Goal: Task Accomplishment & Management: Complete application form

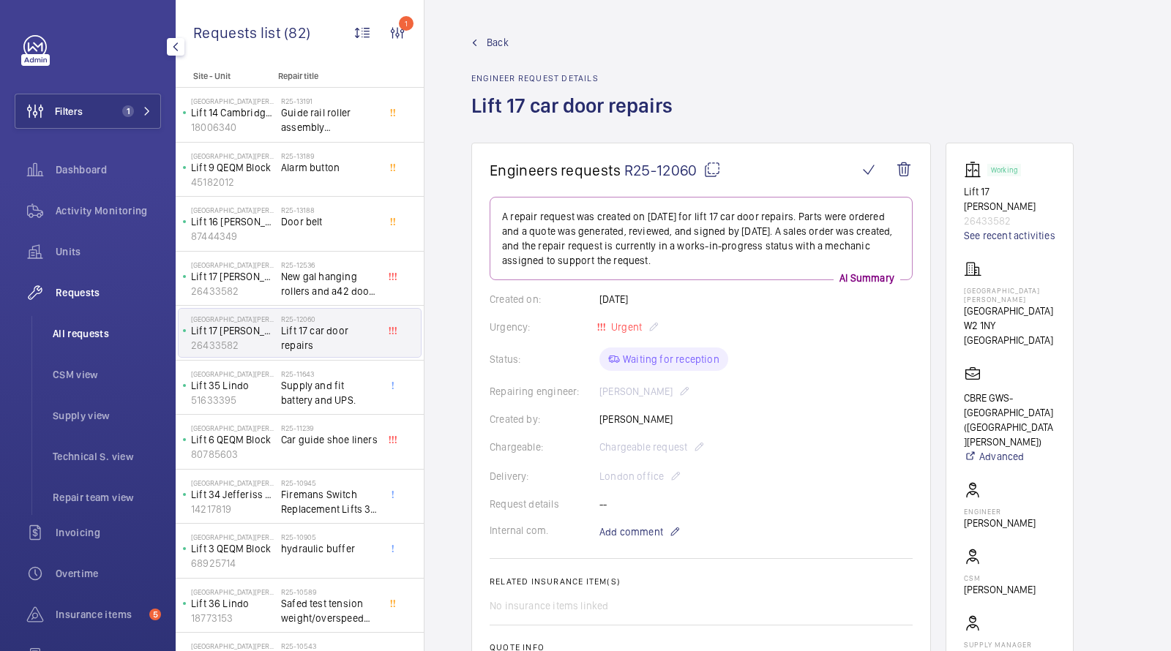
click at [79, 322] on li "All requests" at bounding box center [101, 333] width 120 height 35
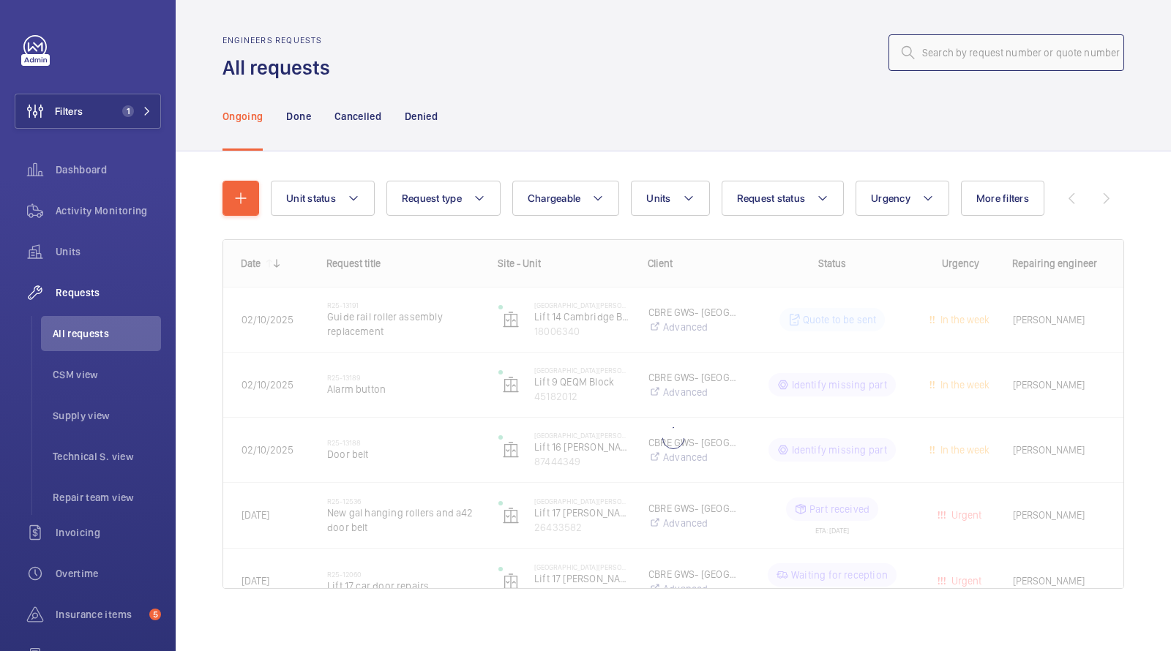
click at [982, 47] on input "text" at bounding box center [1007, 52] width 236 height 37
paste input "R25-13314"
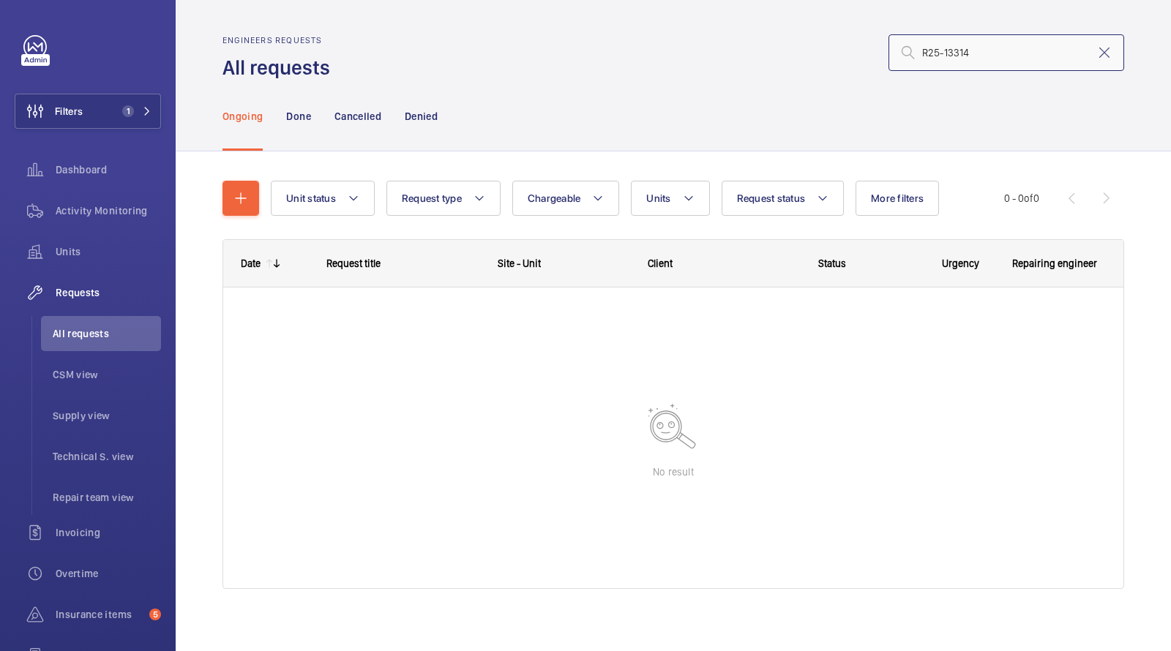
click at [927, 51] on input "R25-13314" at bounding box center [1007, 52] width 236 height 37
type input "R25-13314"
click at [148, 106] on span "1" at bounding box center [133, 111] width 35 height 12
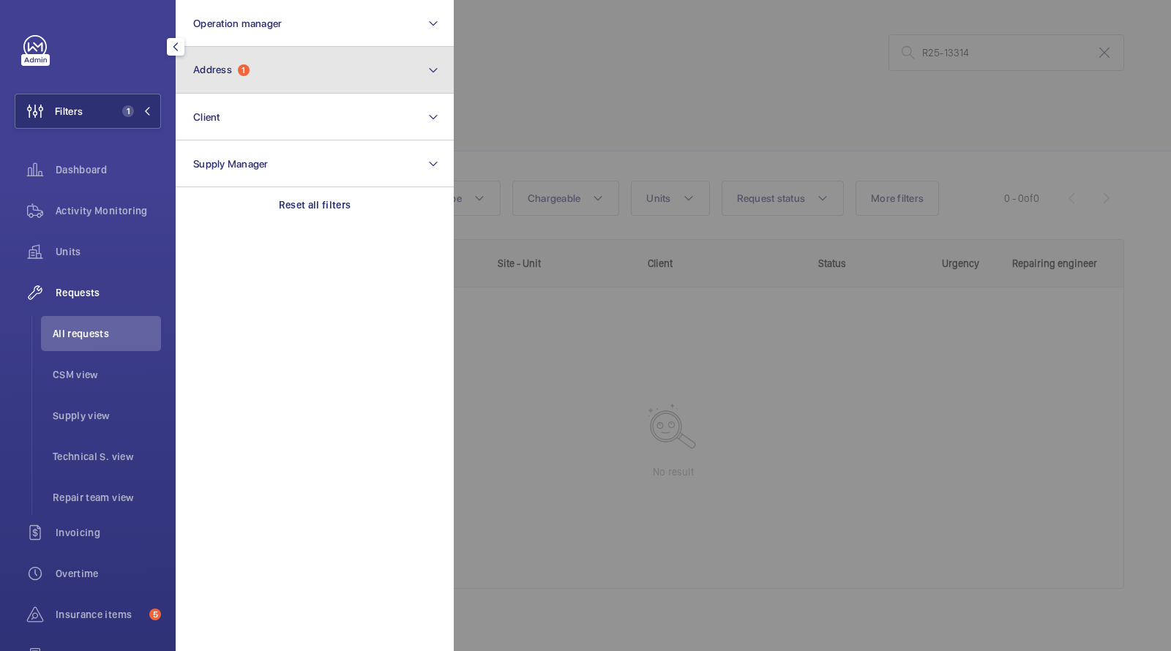
click at [262, 75] on button "Address 1" at bounding box center [315, 70] width 278 height 47
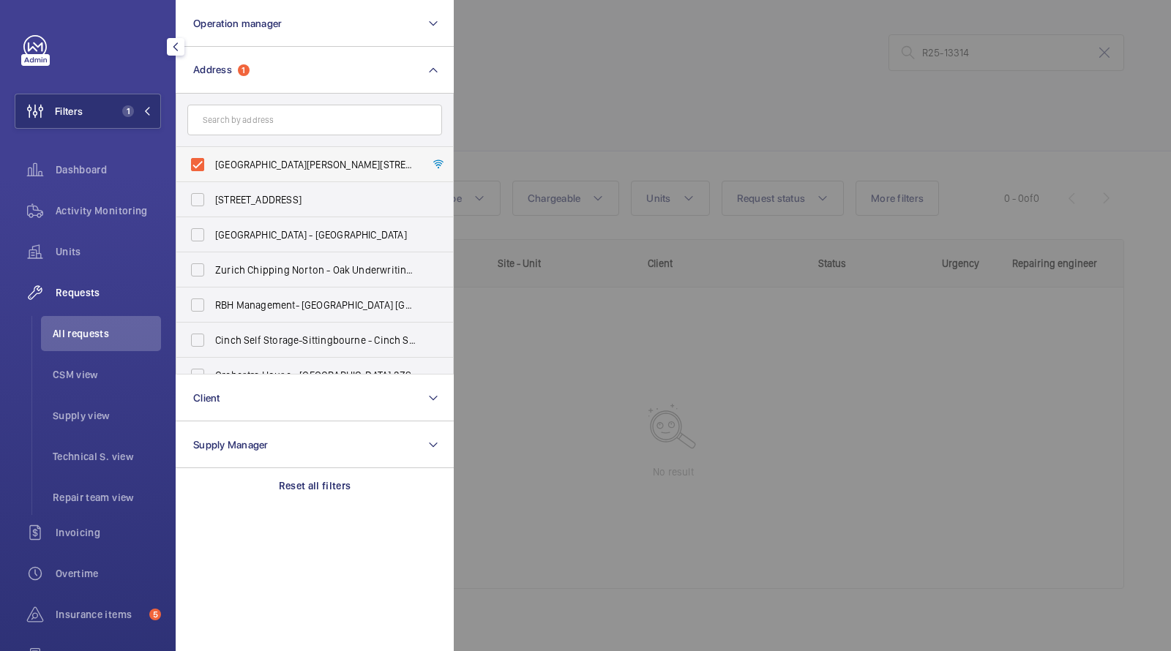
click at [258, 162] on span "[GEOGRAPHIC_DATA][PERSON_NAME][STREET_ADDRESS]" at bounding box center [315, 164] width 201 height 15
click at [212, 162] on input "[GEOGRAPHIC_DATA][PERSON_NAME][STREET_ADDRESS]" at bounding box center [197, 164] width 29 height 29
checkbox input "false"
click at [592, 97] on div at bounding box center [1039, 325] width 1171 height 651
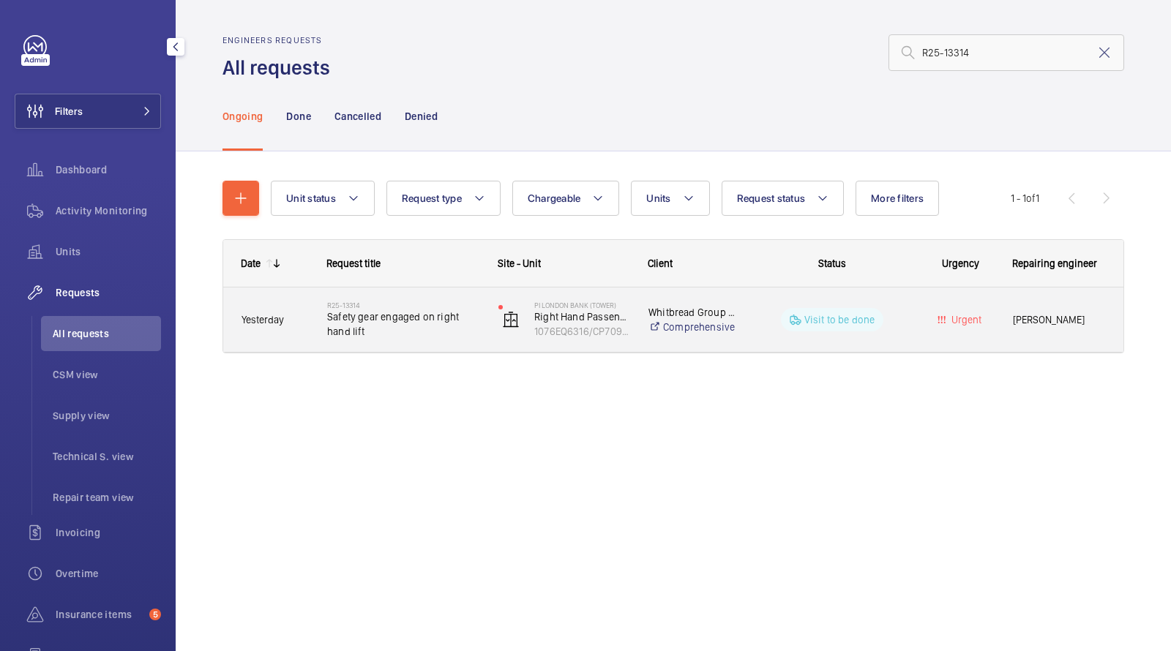
click at [395, 328] on span "Safety gear engaged on right hand lift" at bounding box center [403, 324] width 152 height 29
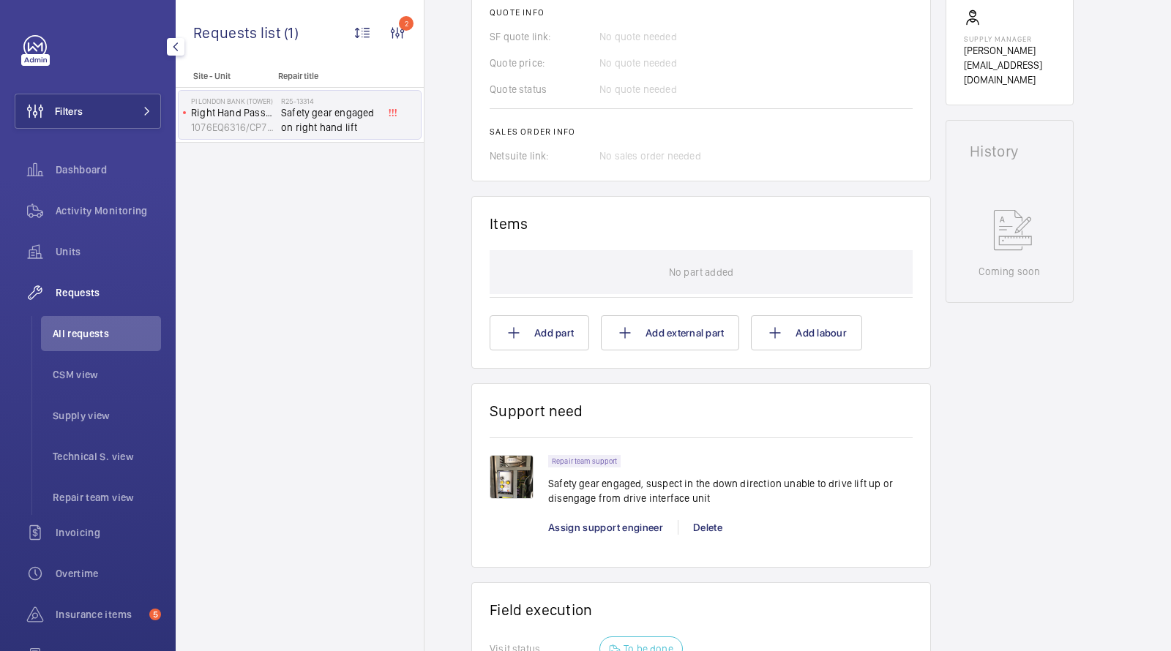
scroll to position [672, 0]
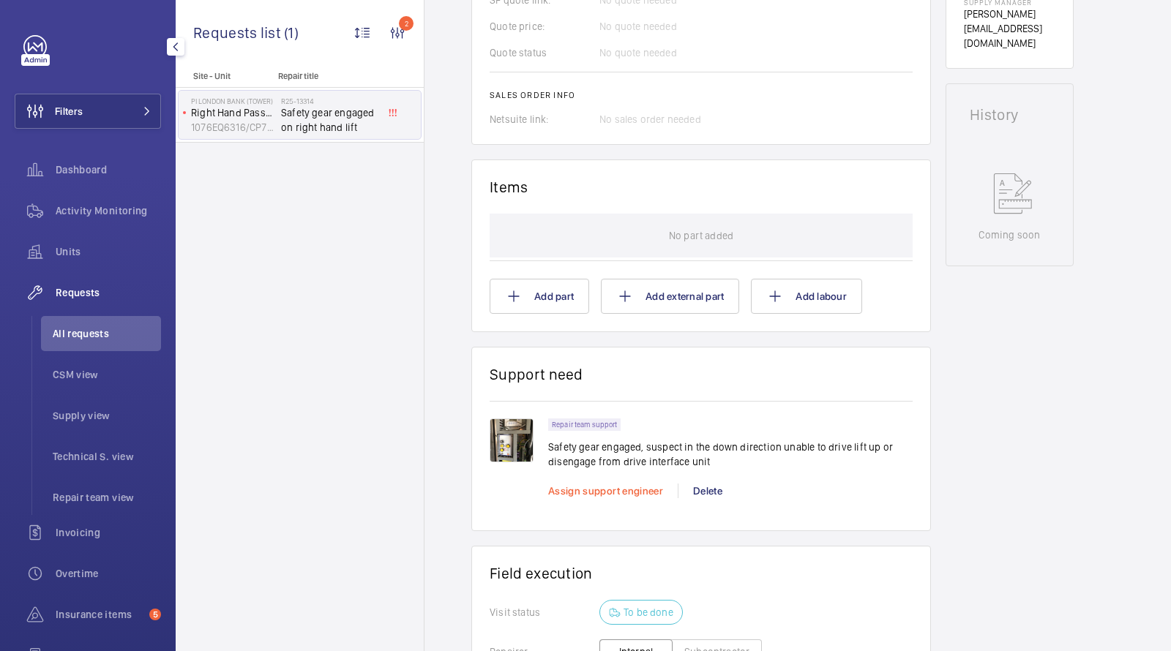
click at [595, 495] on span "Assign support engineer" at bounding box center [605, 491] width 115 height 12
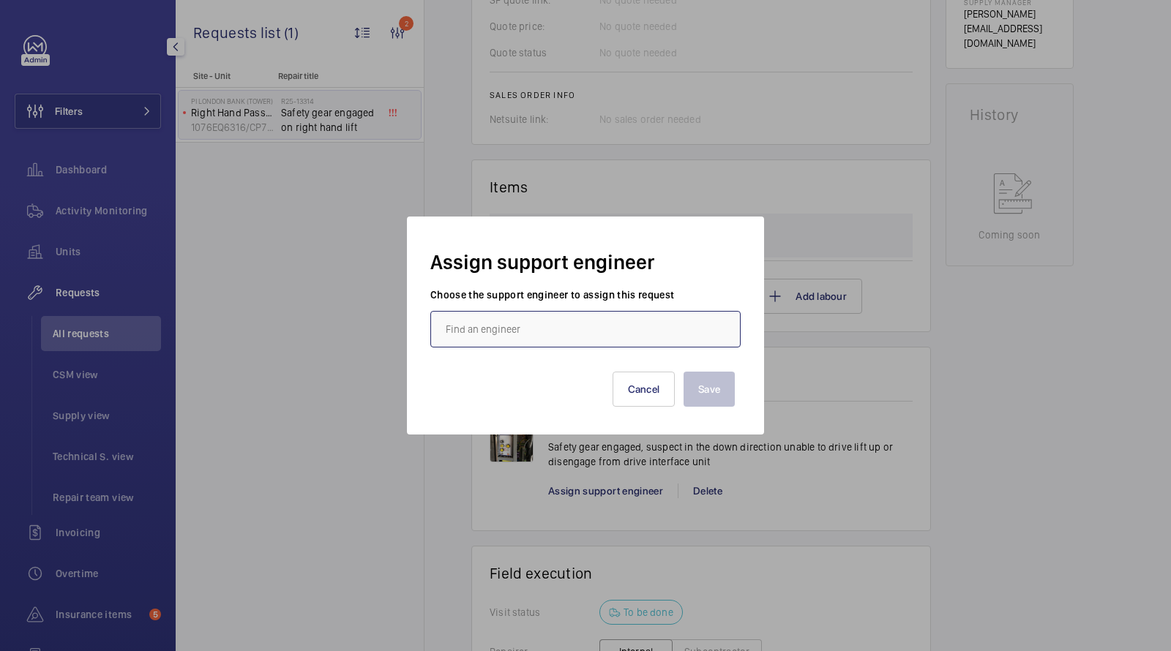
click at [543, 329] on input "text" at bounding box center [585, 329] width 310 height 37
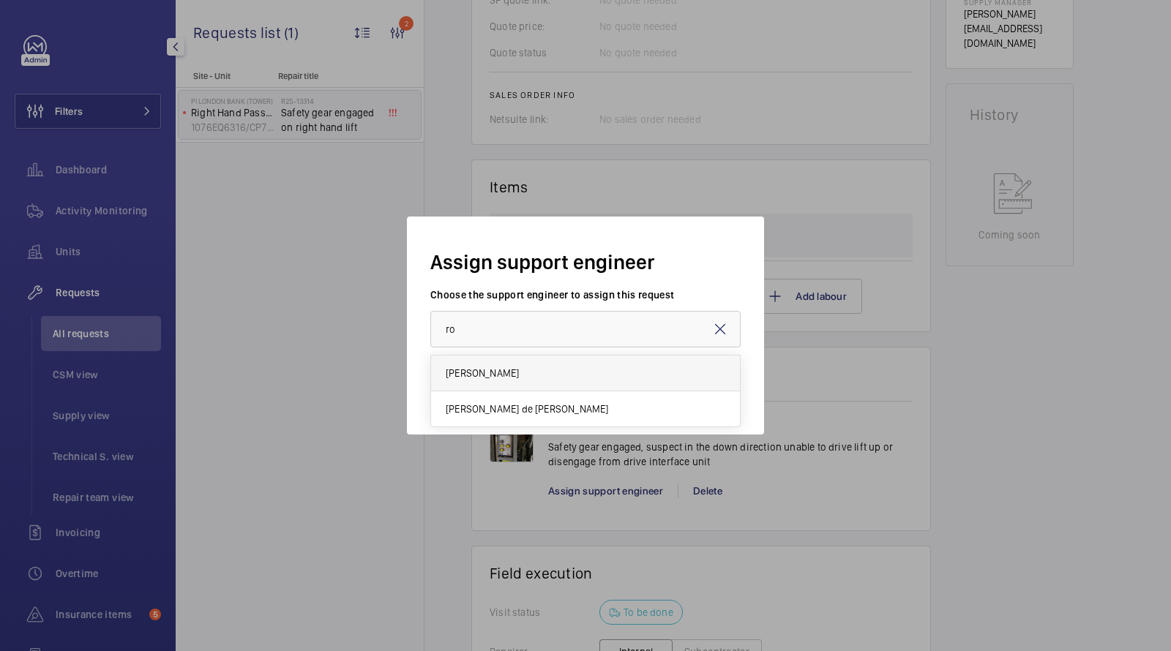
click at [516, 362] on mat-option "[PERSON_NAME]" at bounding box center [585, 374] width 309 height 36
type input "[PERSON_NAME]"
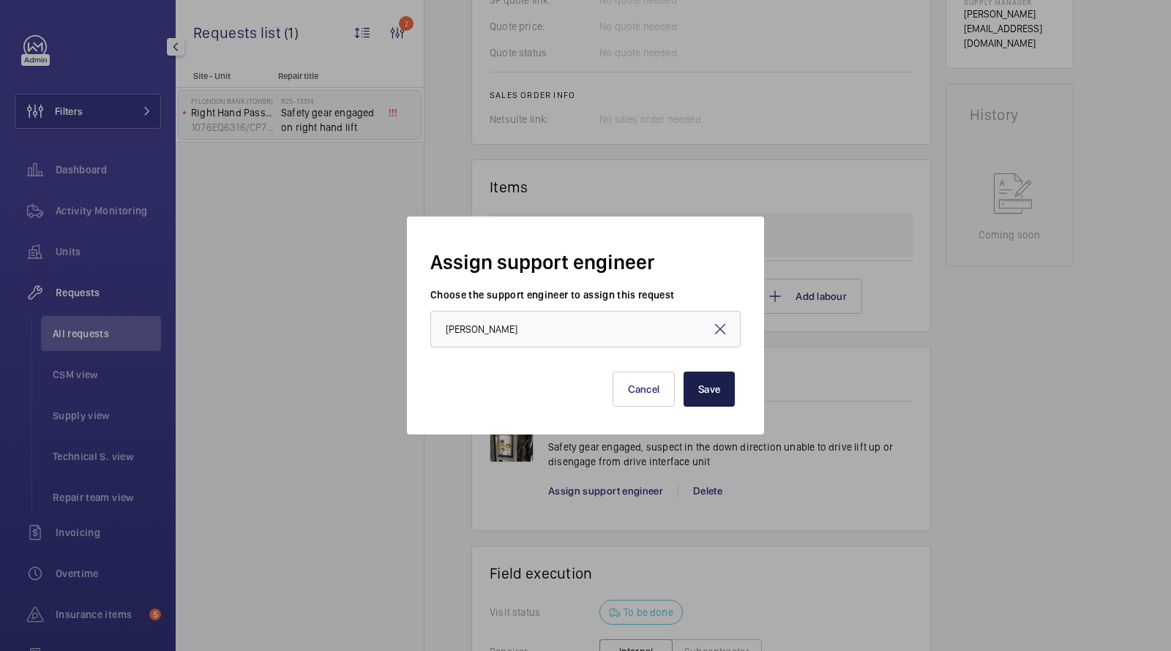
click at [705, 389] on button "Save" at bounding box center [709, 389] width 51 height 35
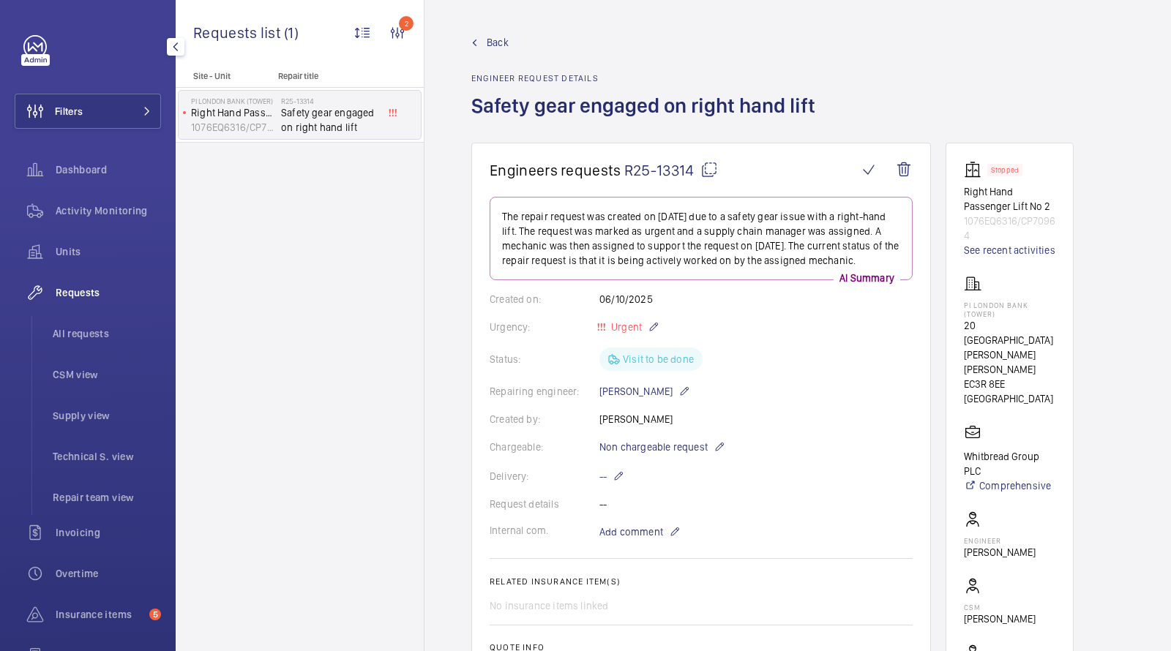
click at [127, 108] on button "Filters" at bounding box center [88, 111] width 146 height 35
click at [119, 101] on button "Filters" at bounding box center [88, 111] width 146 height 35
click at [119, 111] on button "Filters" at bounding box center [88, 111] width 146 height 35
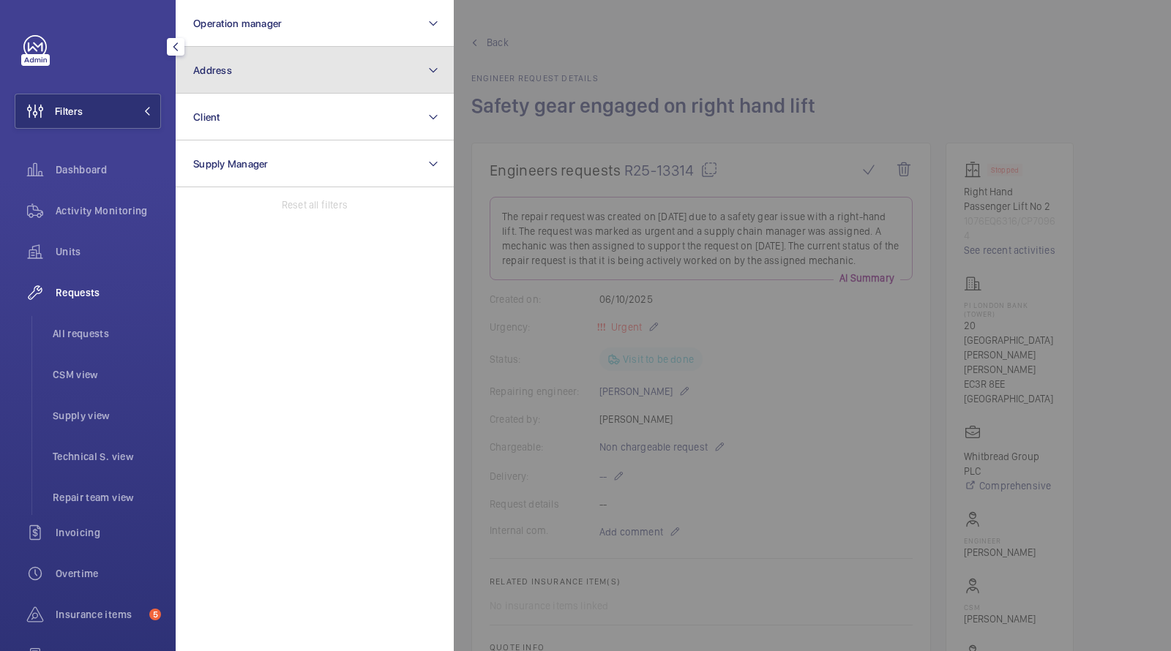
click at [310, 72] on button "Address" at bounding box center [315, 70] width 278 height 47
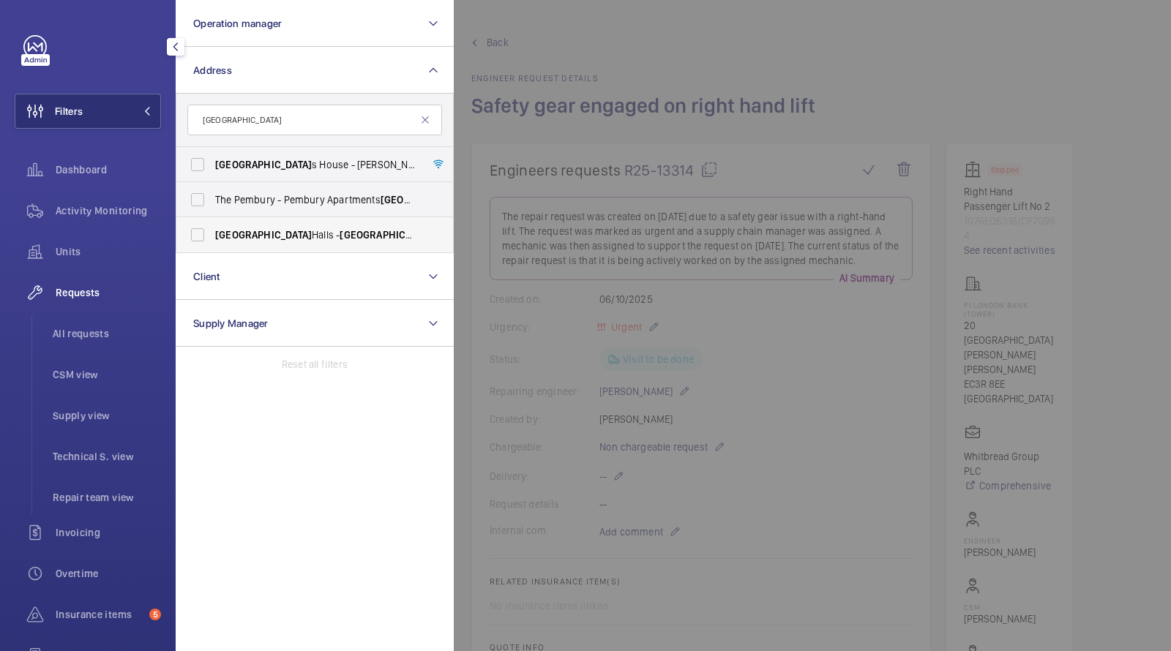
type input "[GEOGRAPHIC_DATA]"
click at [340, 235] on span "[GEOGRAPHIC_DATA]" at bounding box center [388, 235] width 97 height 12
click at [212, 235] on input "[GEOGRAPHIC_DATA] - [GEOGRAPHIC_DATA], [GEOGRAPHIC_DATA] 4JJ" at bounding box center [197, 234] width 29 height 29
checkbox input "true"
click at [75, 324] on li "All requests" at bounding box center [101, 333] width 120 height 35
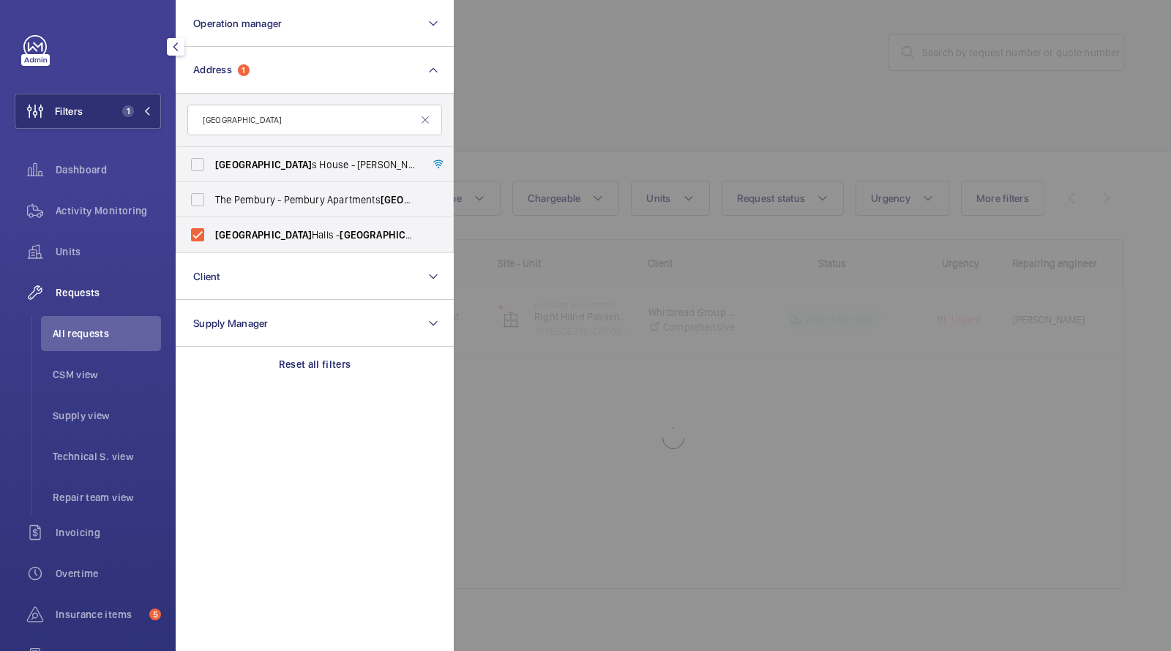
click at [575, 80] on div at bounding box center [1039, 325] width 1171 height 651
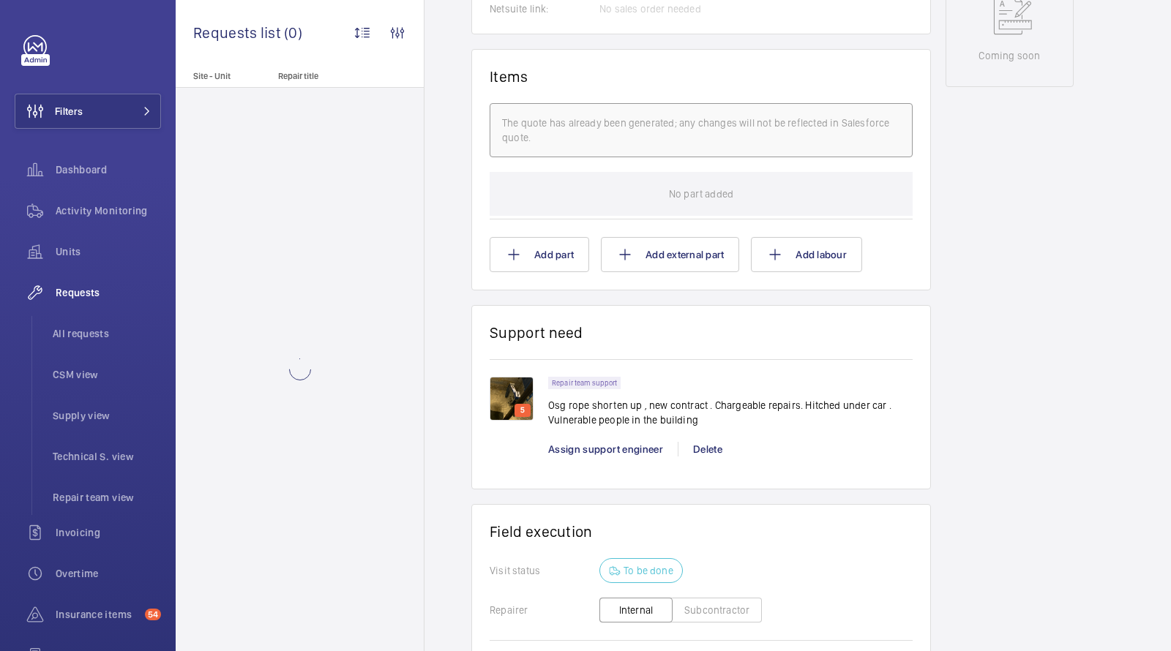
scroll to position [820, 0]
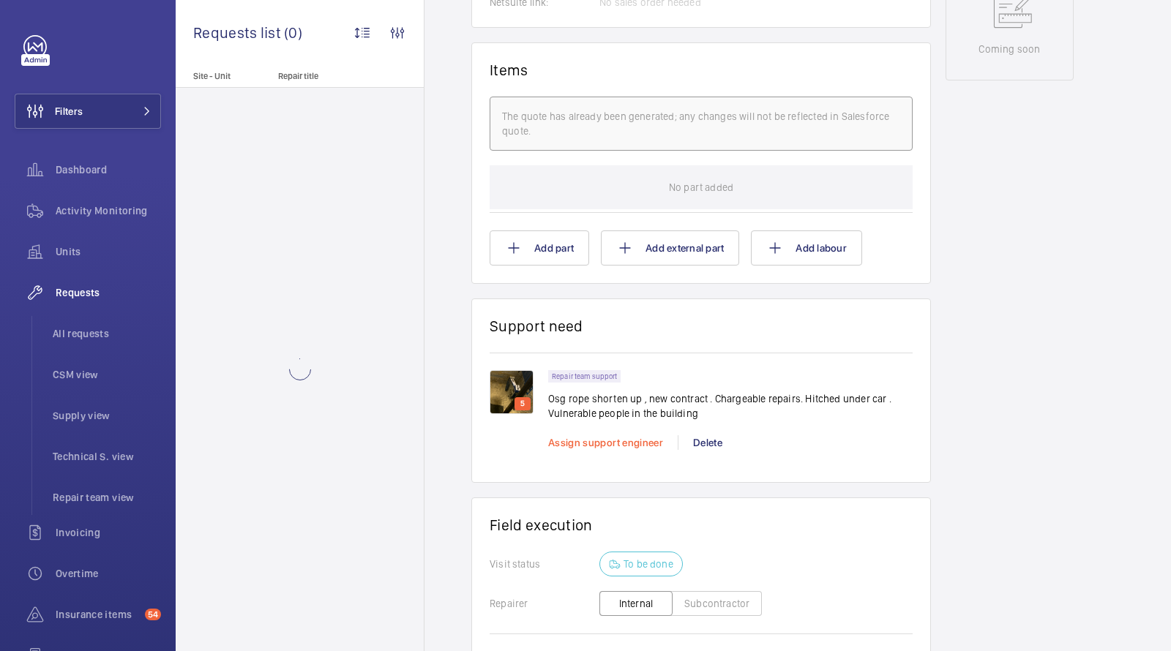
click at [616, 441] on span "Assign support engineer" at bounding box center [605, 443] width 115 height 12
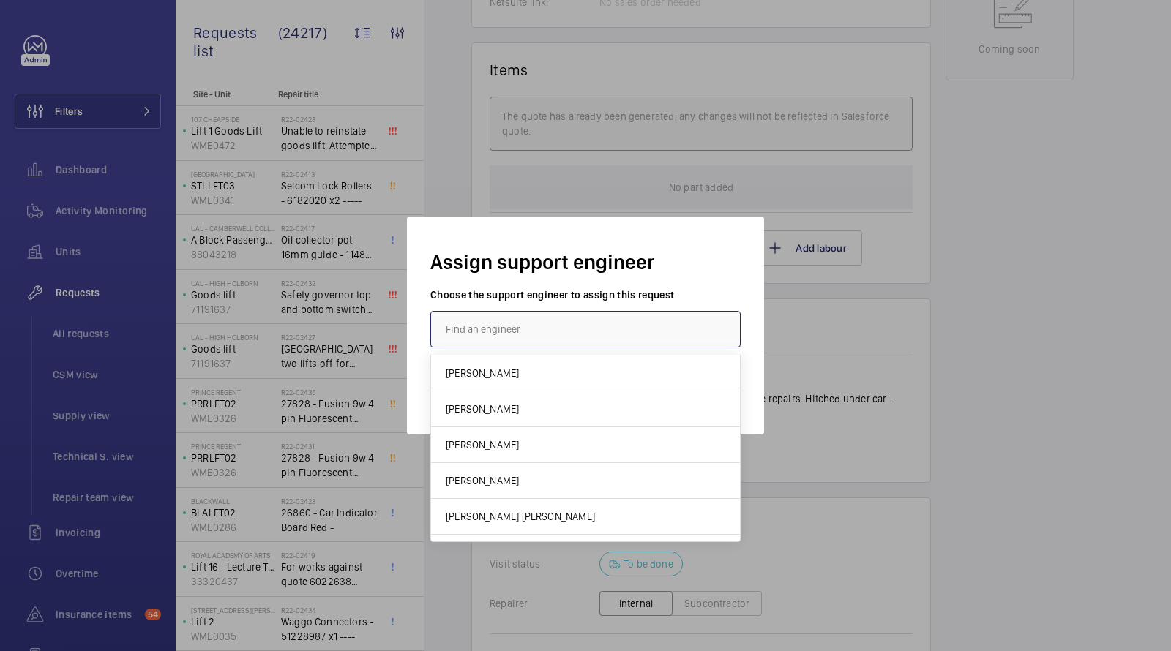
click at [520, 340] on input "text" at bounding box center [585, 329] width 310 height 37
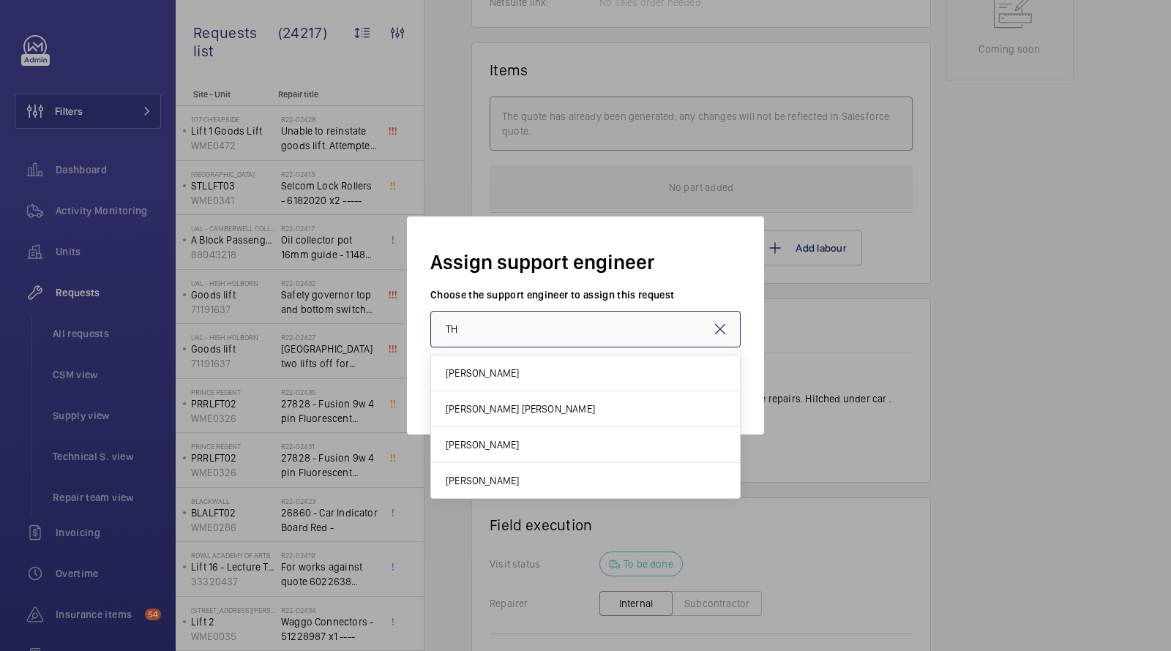
type input "T"
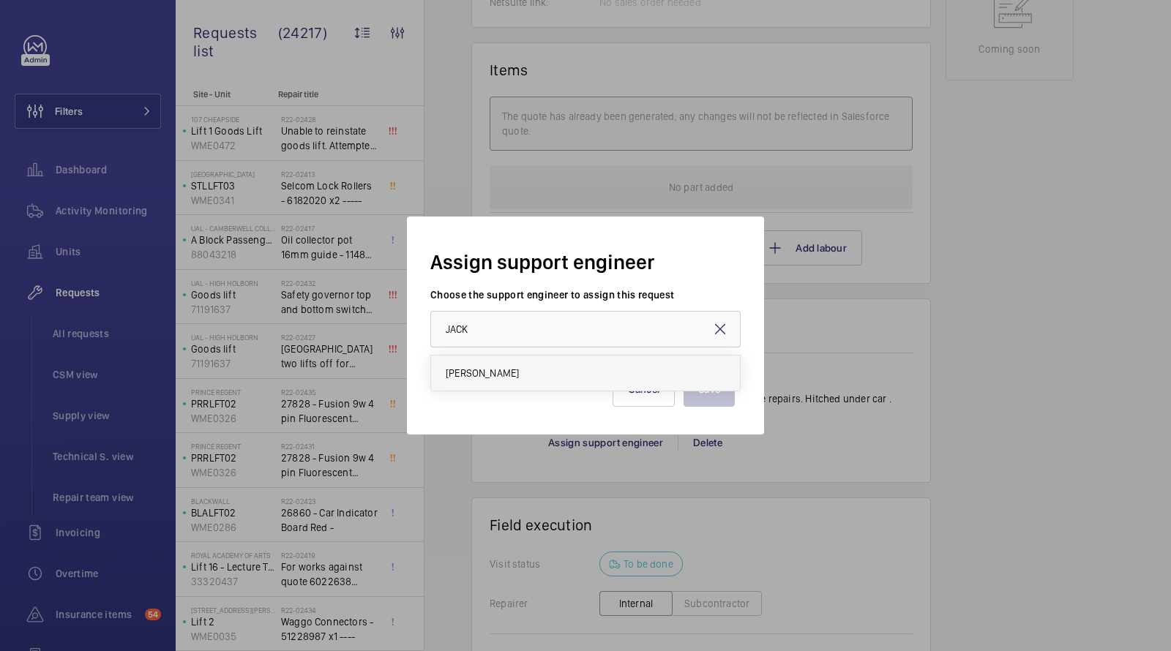
click at [503, 365] on mat-option "[PERSON_NAME]" at bounding box center [585, 373] width 309 height 35
type input "[PERSON_NAME]"
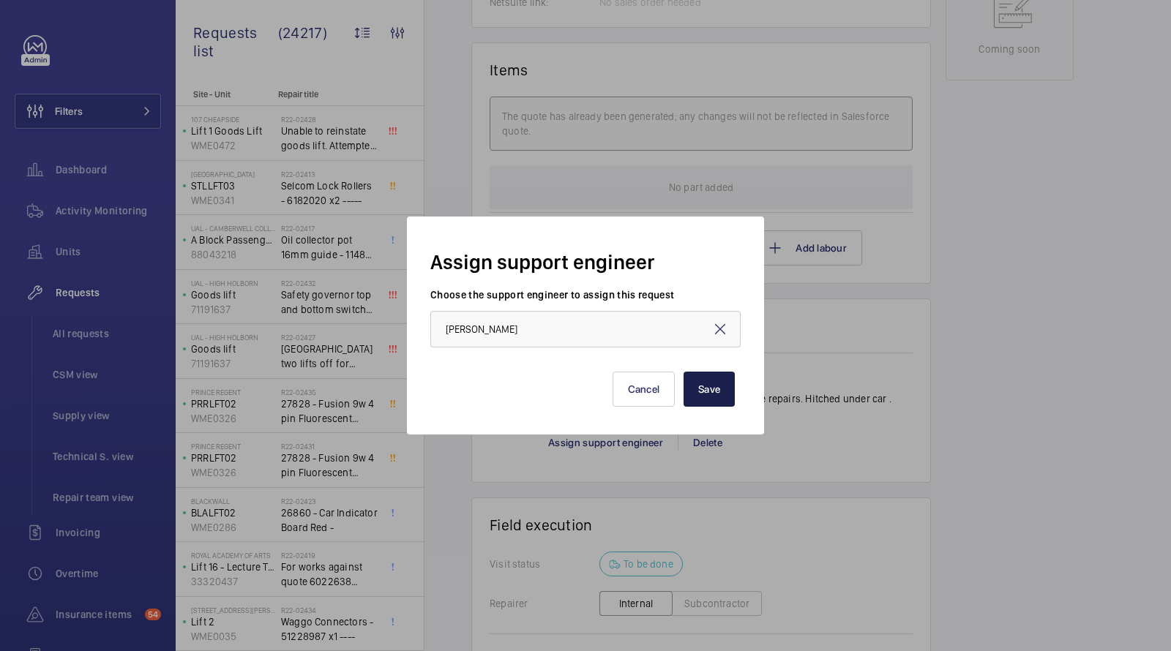
click at [698, 383] on button "Save" at bounding box center [709, 389] width 51 height 35
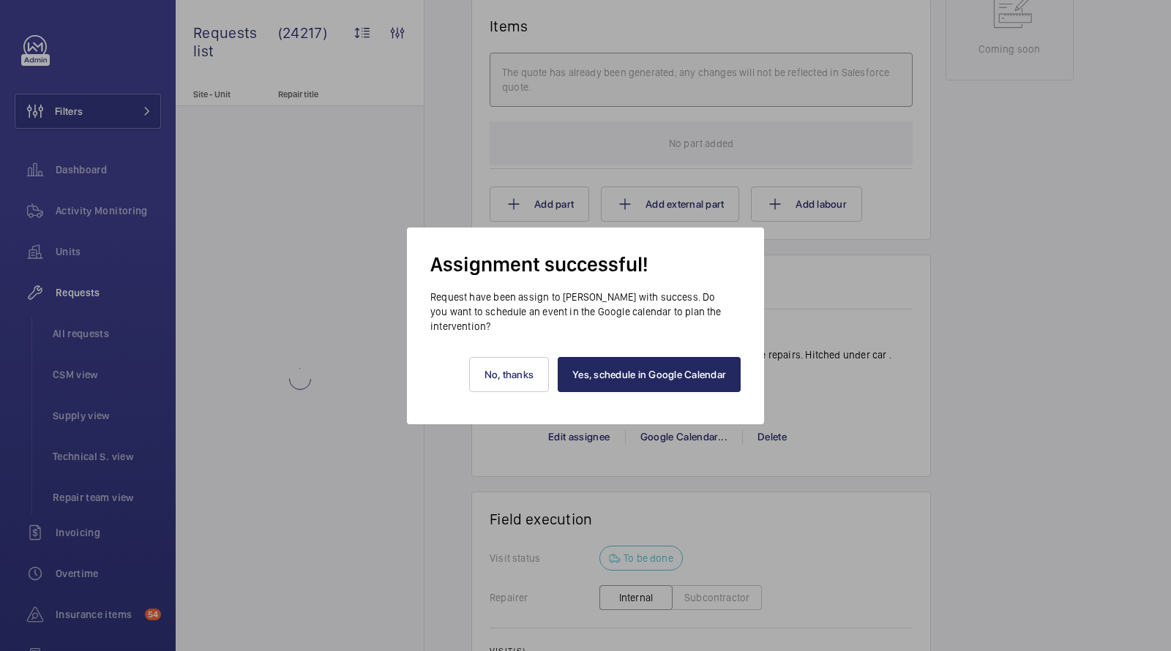
scroll to position [834, 0]
click at [647, 378] on link "Yes, schedule in Google Calendar" at bounding box center [649, 374] width 183 height 35
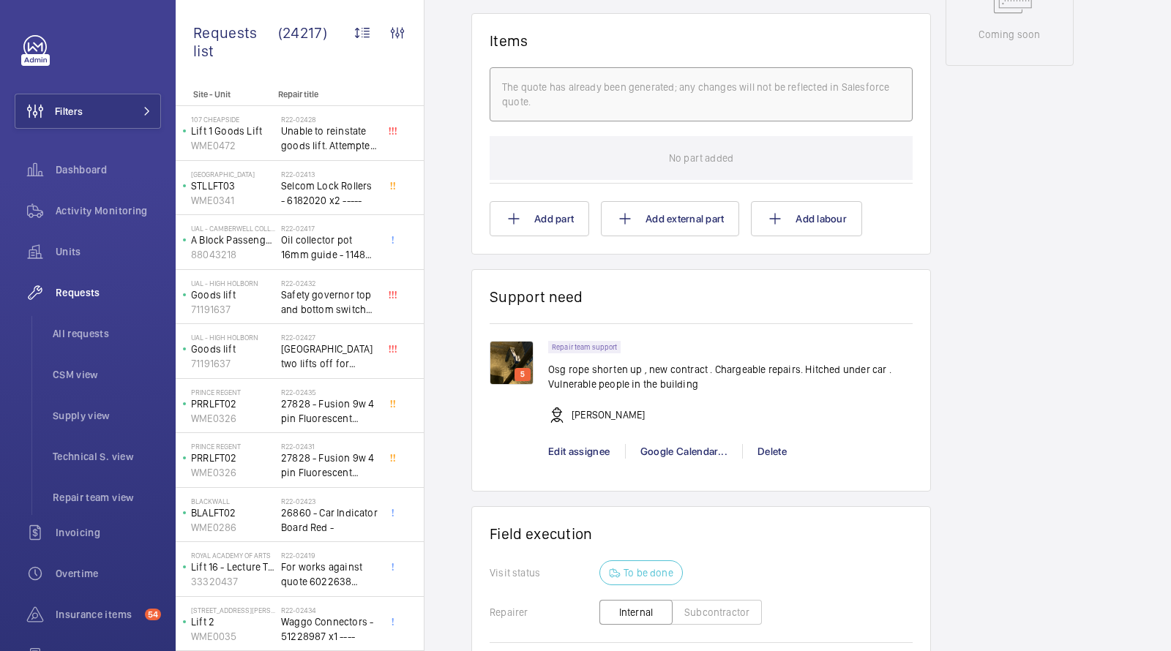
scroll to position [849, 0]
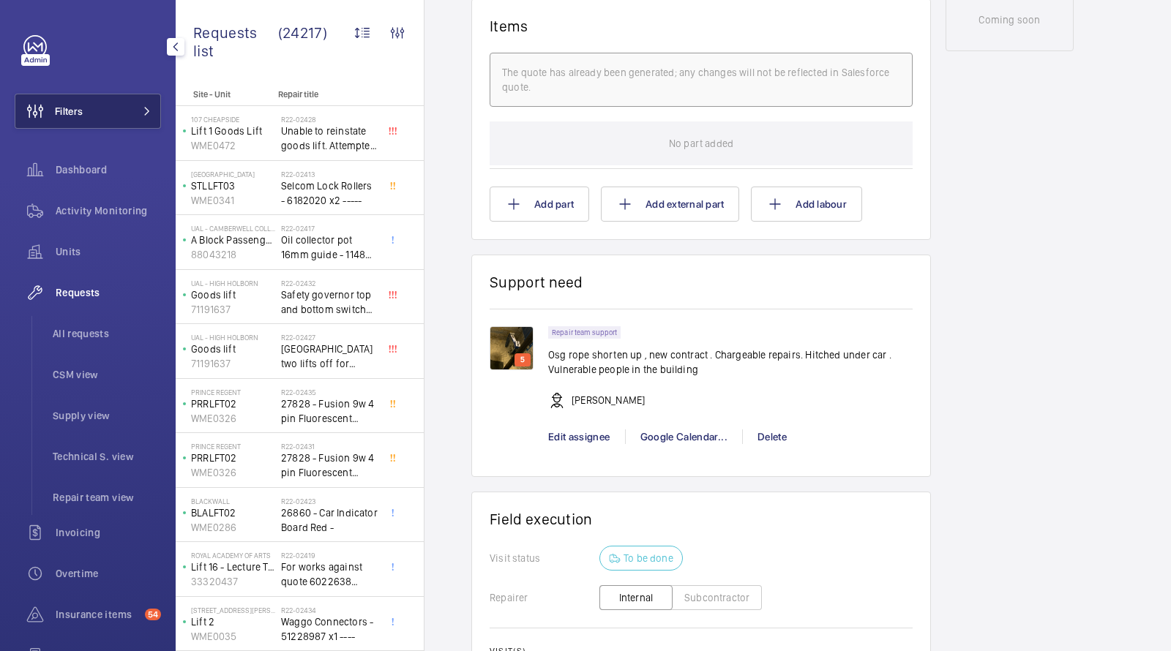
click at [108, 106] on button "Filters" at bounding box center [88, 111] width 146 height 35
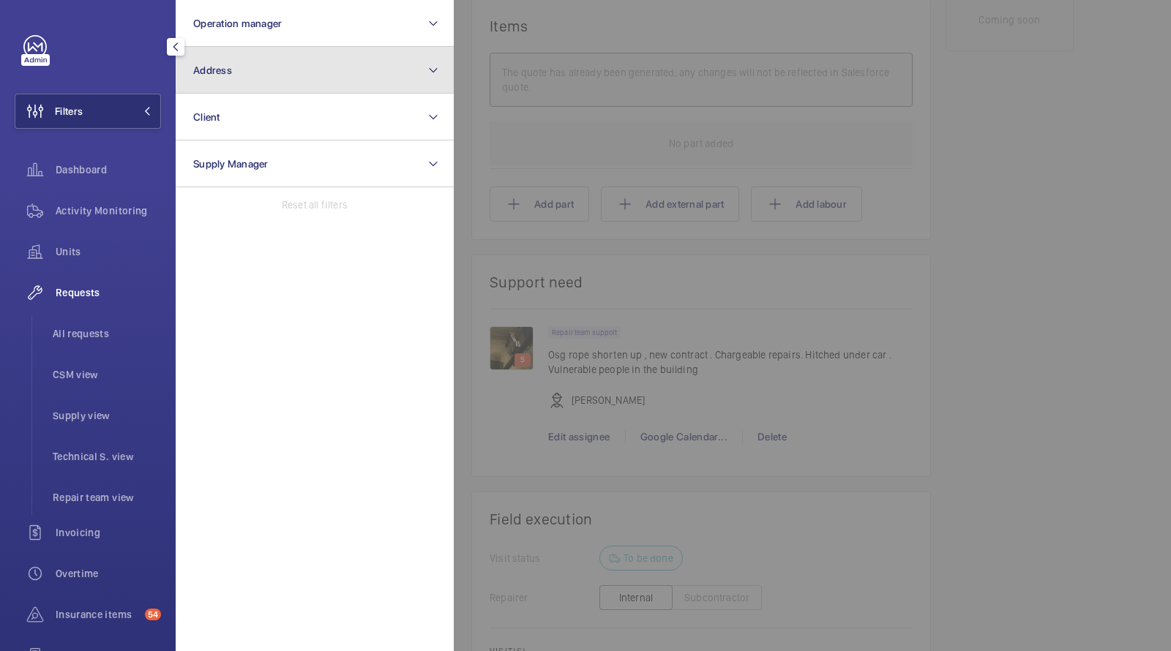
click at [232, 88] on button "Address" at bounding box center [315, 70] width 278 height 47
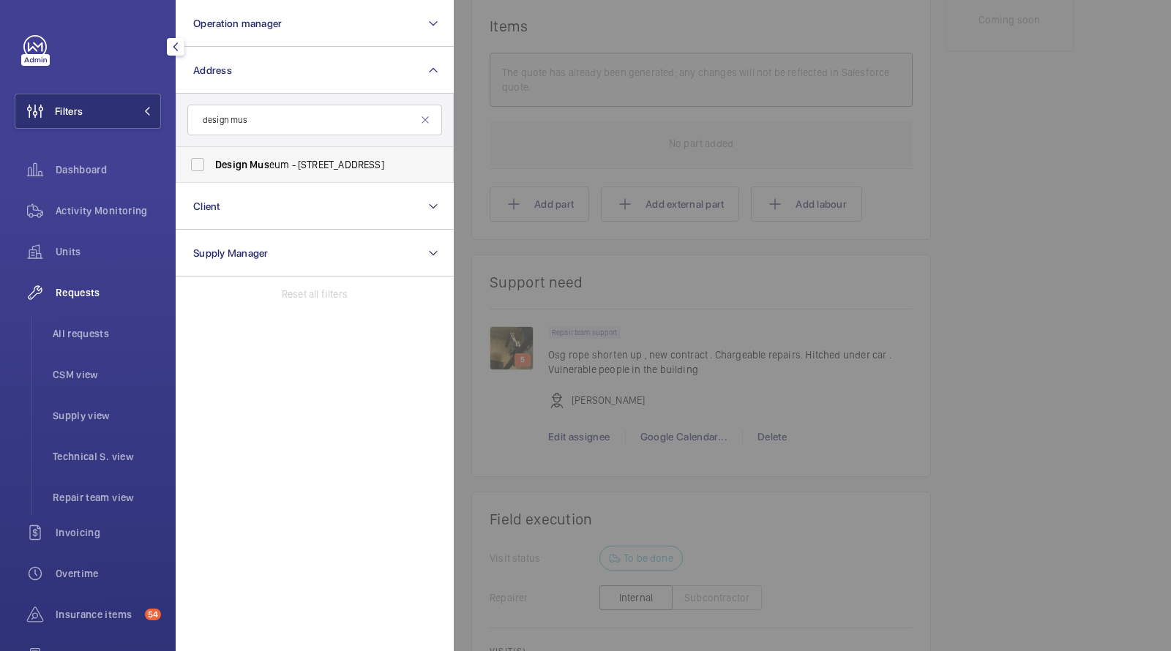
type input "design mus"
click at [274, 165] on span "Design Mus eum - 224-238 Kensington High Street, LONDON W8 6AG" at bounding box center [315, 164] width 201 height 15
click at [212, 165] on input "Design Mus eum - 224-238 Kensington High Street, LONDON W8 6AG" at bounding box center [197, 164] width 29 height 29
checkbox input "true"
click at [123, 214] on span "Activity Monitoring" at bounding box center [108, 210] width 105 height 15
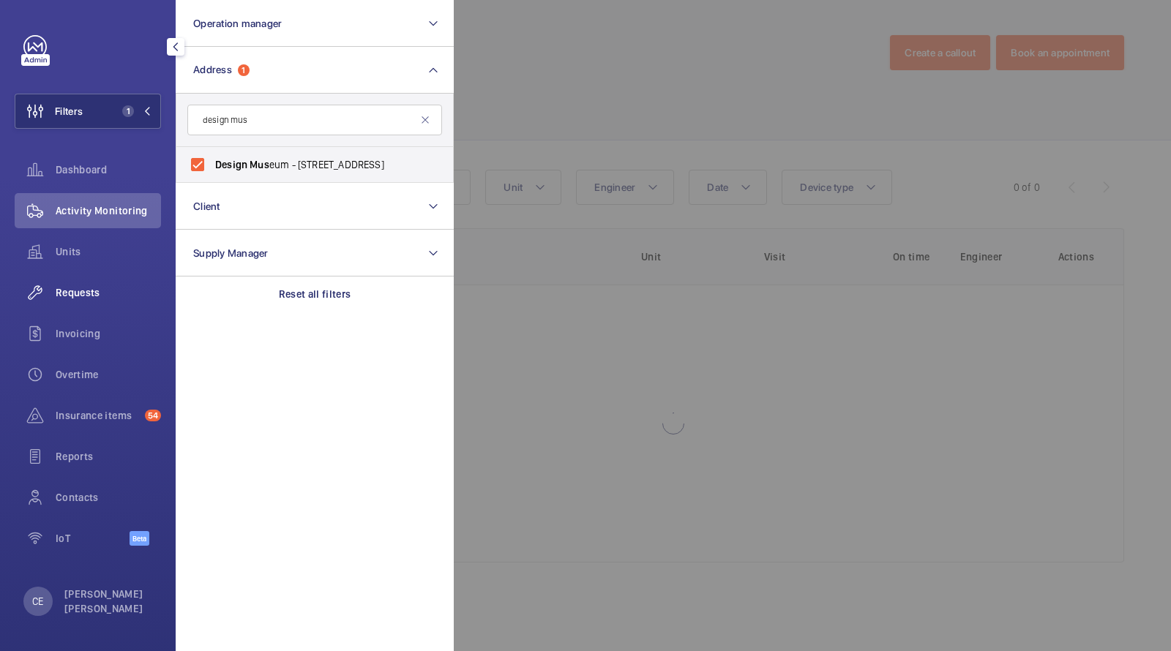
click at [86, 292] on span "Requests" at bounding box center [108, 292] width 105 height 15
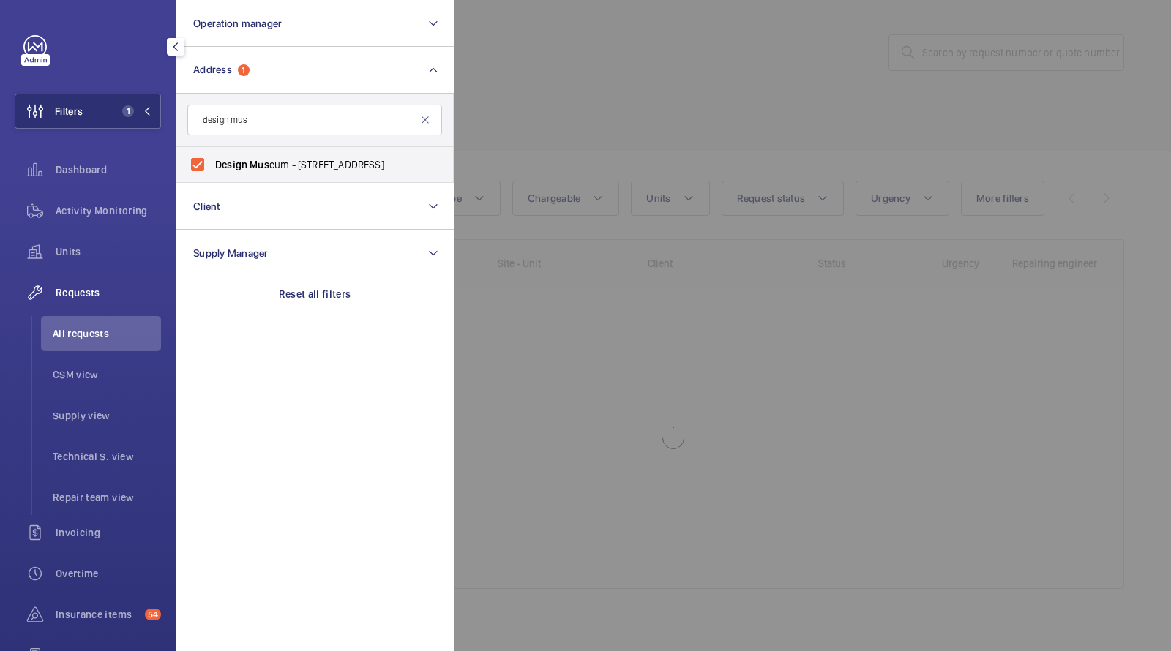
click at [578, 118] on div at bounding box center [1039, 325] width 1171 height 651
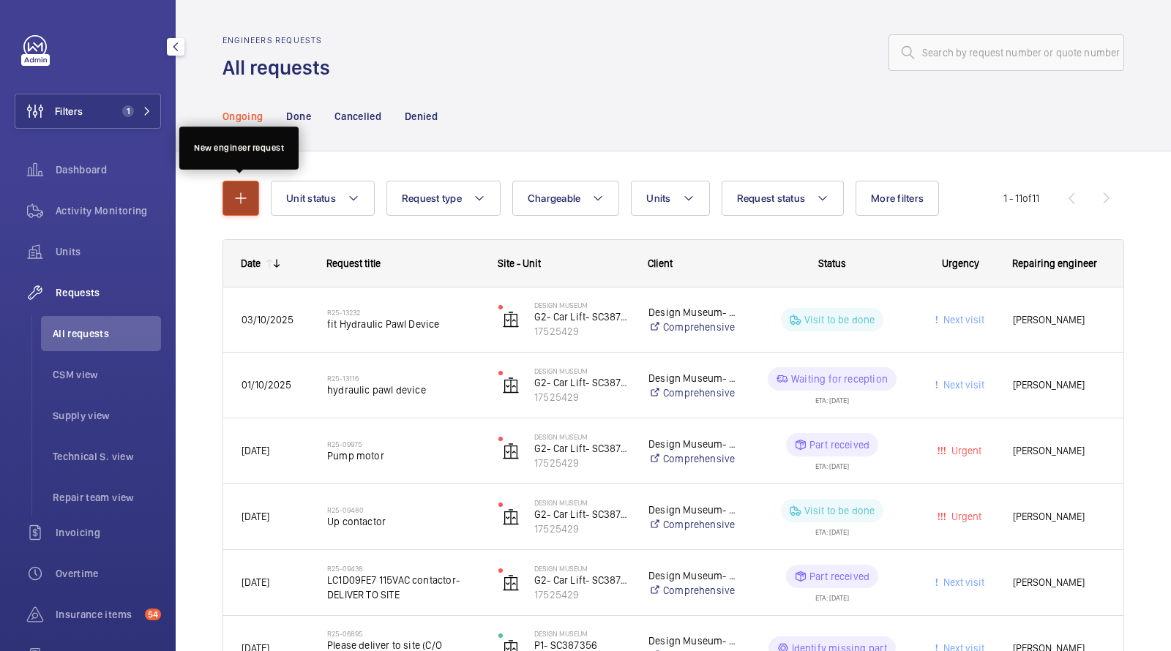
click at [239, 197] on mat-icon "button" at bounding box center [241, 199] width 18 height 18
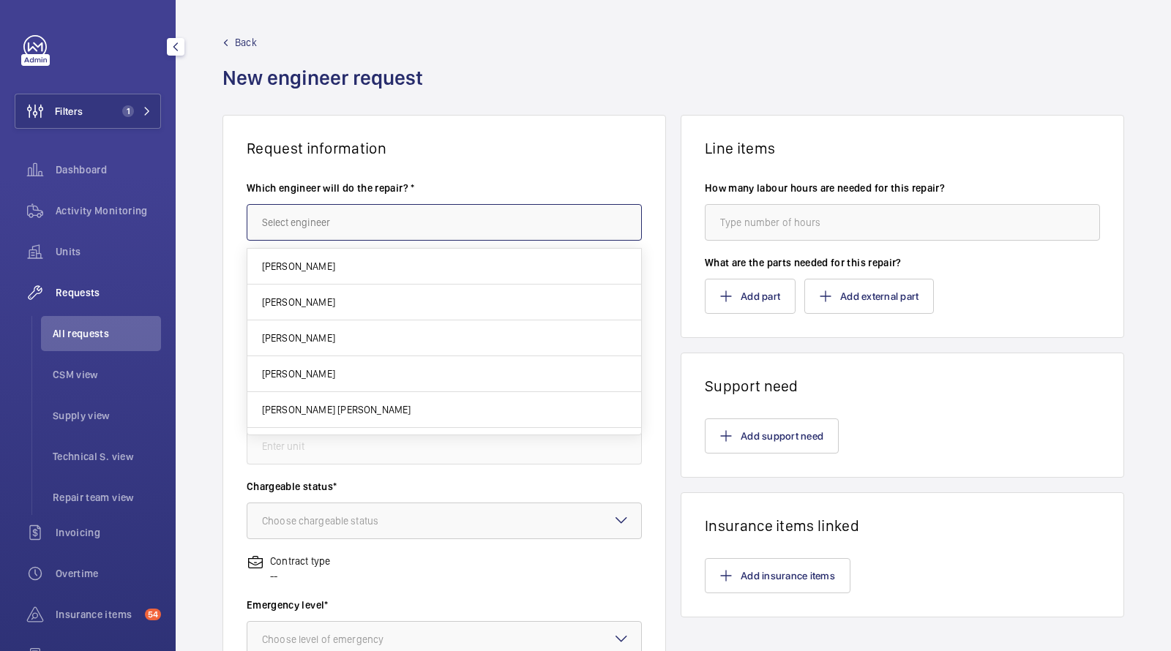
click at [317, 226] on input "text" at bounding box center [444, 222] width 395 height 37
type input "e"
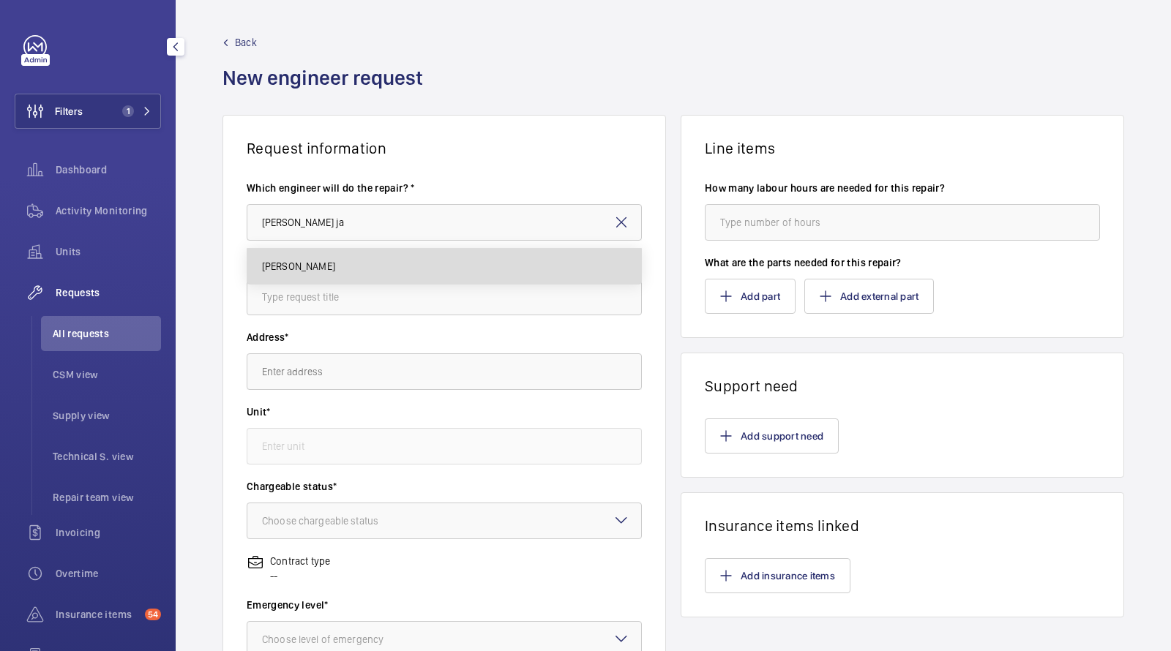
click at [307, 251] on mat-option "[PERSON_NAME]" at bounding box center [444, 266] width 395 height 35
type input "[PERSON_NAME]"
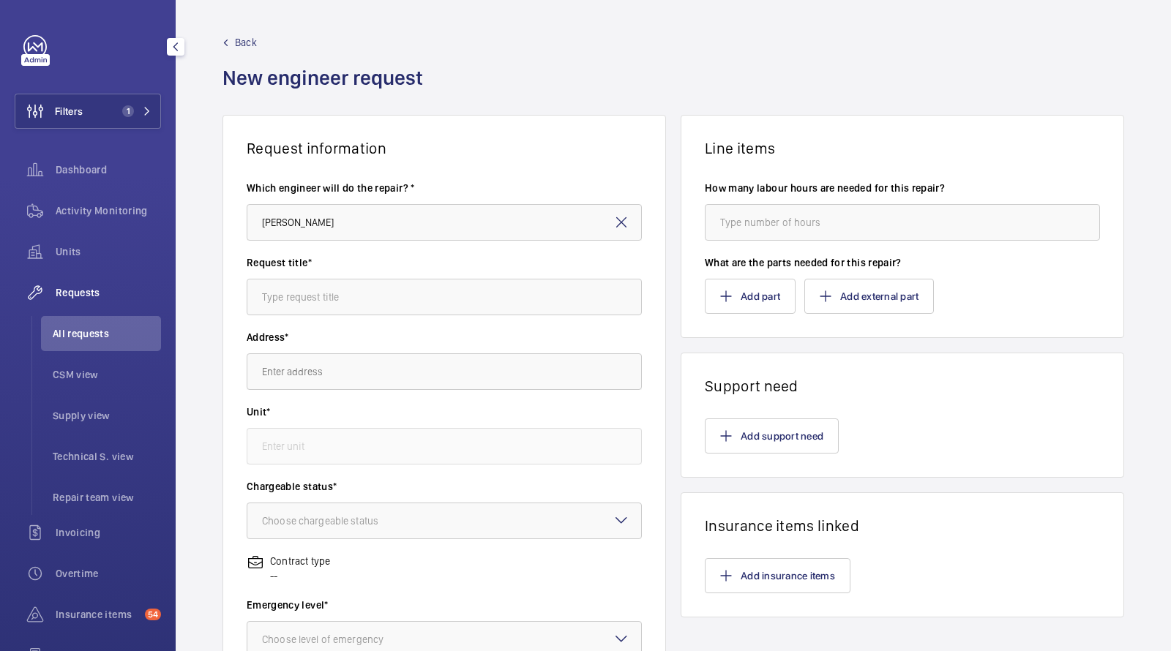
click at [306, 318] on div "Request title*" at bounding box center [444, 292] width 395 height 75
click at [296, 299] on input "text" at bounding box center [444, 297] width 395 height 37
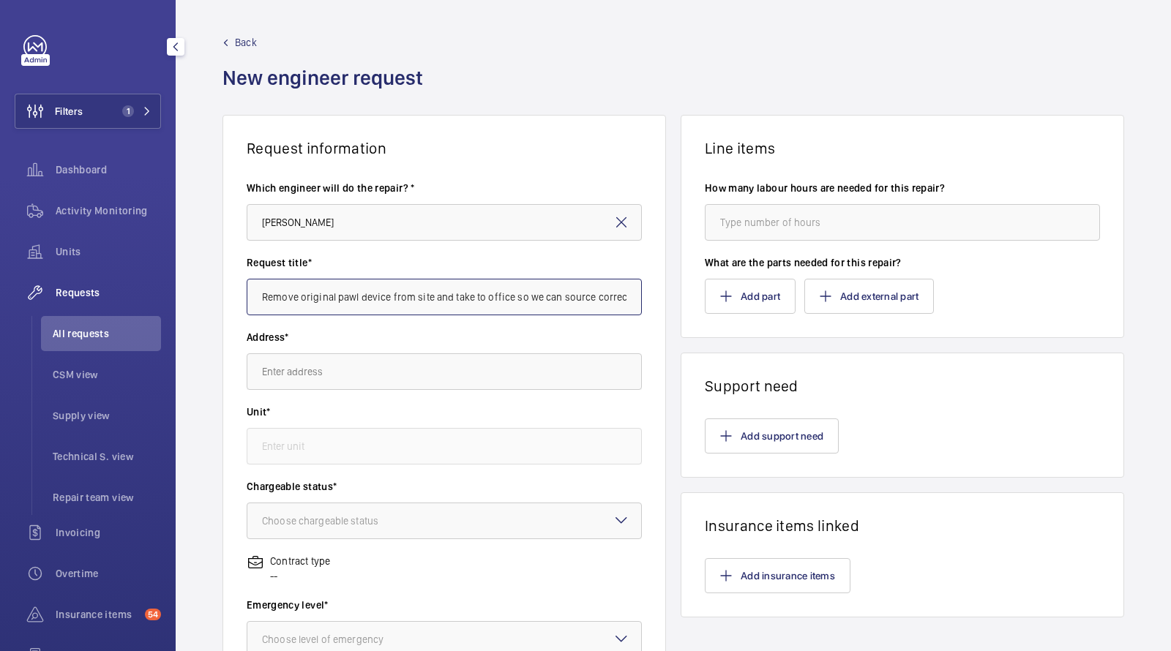
scroll to position [0, 1]
type input "Remove original pawl device from site and take to office so we can source corre…"
click at [329, 372] on input "text" at bounding box center [444, 372] width 395 height 37
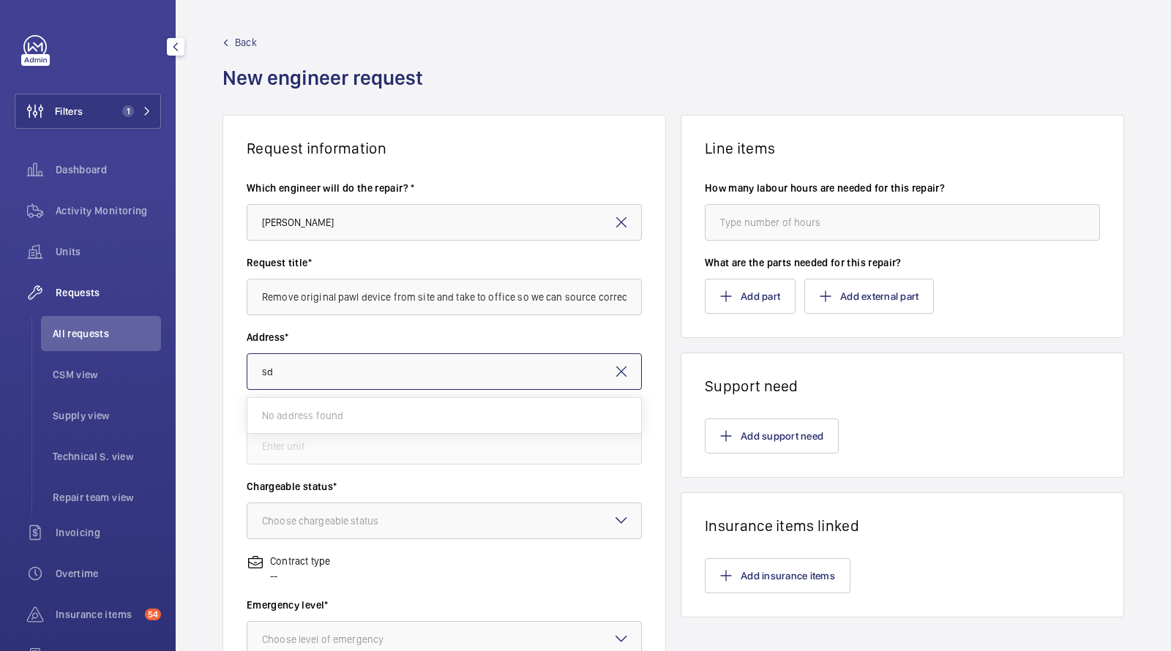
type input "s"
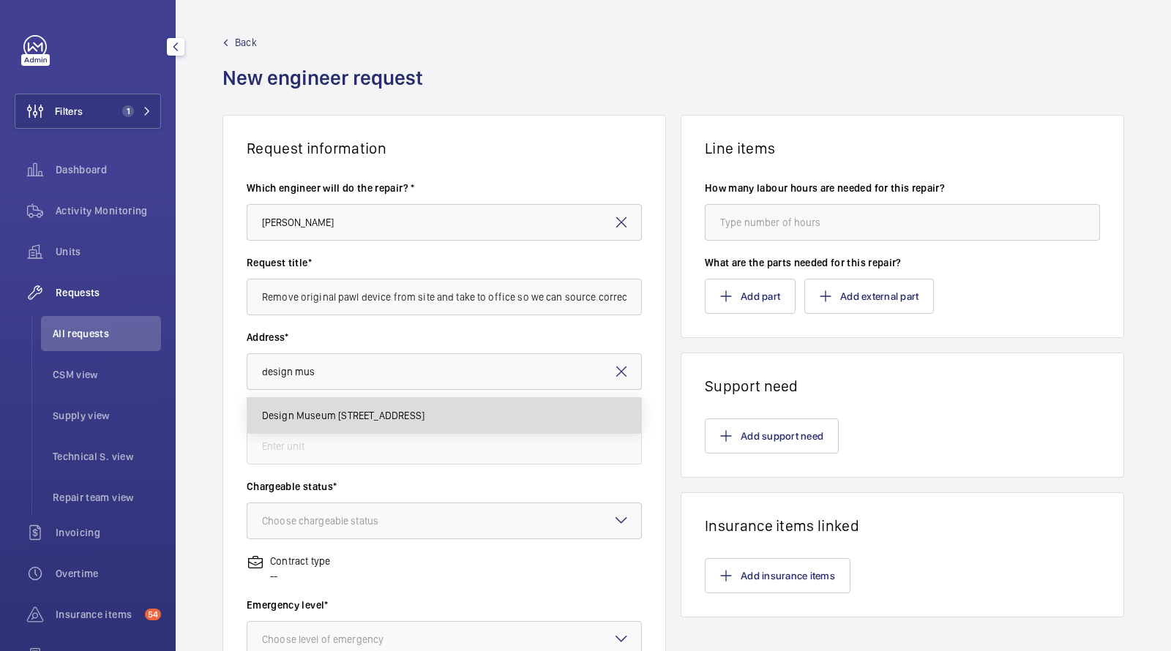
click at [312, 417] on span "Design Museum 224-238 Kensington High Street, W8 6AG LONDON" at bounding box center [343, 415] width 162 height 15
type input "Design Museum 224-238 Kensington High Street, W8 6AG LONDON"
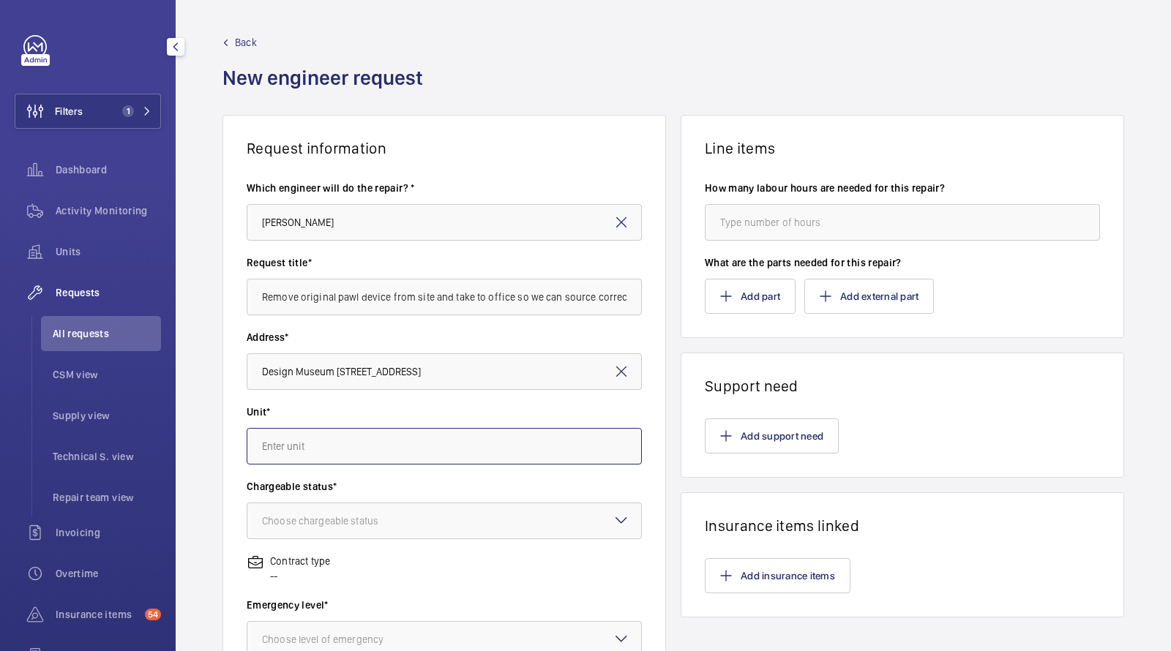
click at [309, 436] on input "text" at bounding box center [444, 446] width 395 height 37
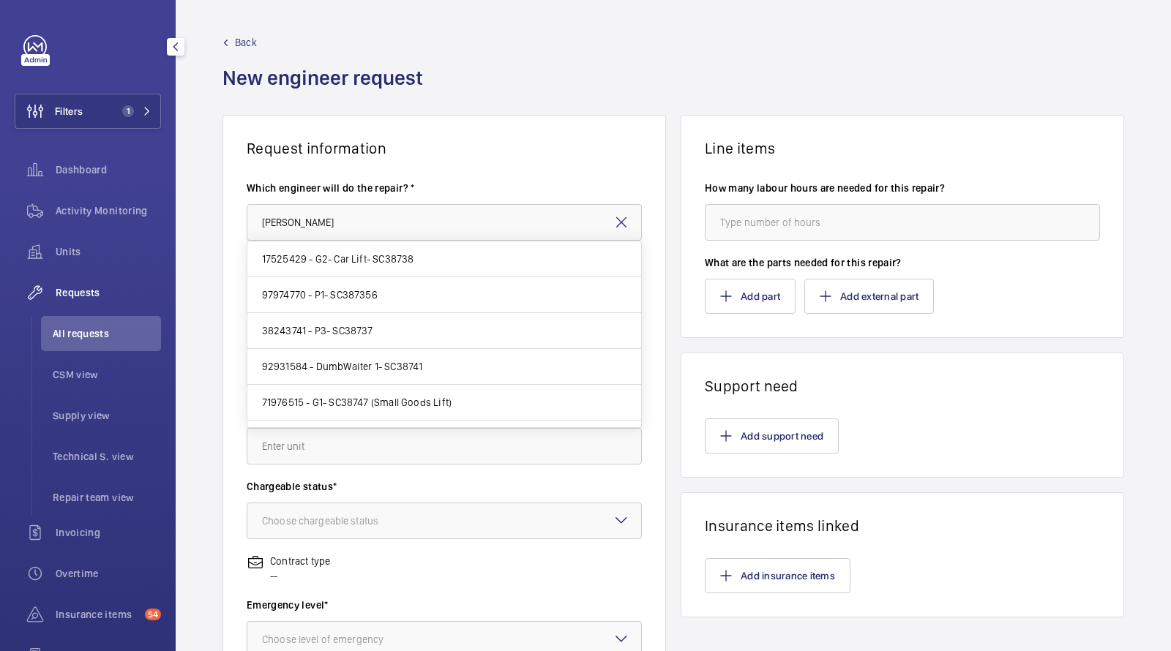
click at [317, 264] on span "17525429 - G2- Car Lift- SC38738" at bounding box center [338, 259] width 152 height 15
type input "17525429 - G2- Car Lift- SC38738"
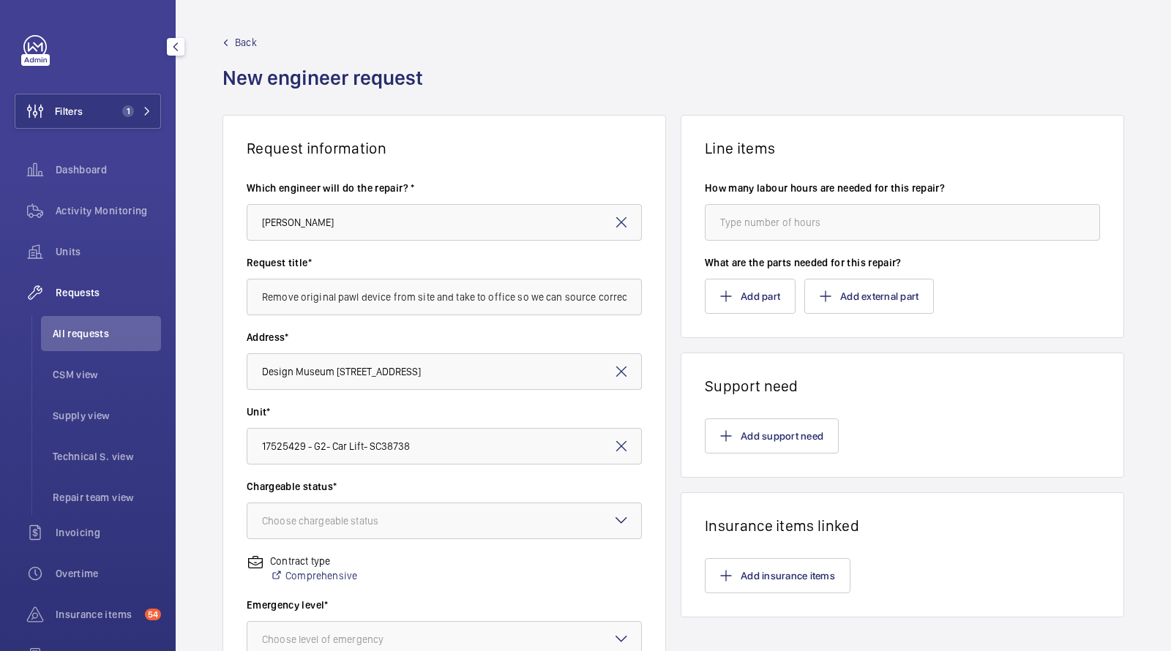
click at [309, 544] on div "Chargeable status* Choose chargeable status" at bounding box center [444, 516] width 395 height 75
click at [313, 522] on div "Choose chargeable status" at bounding box center [338, 521] width 153 height 15
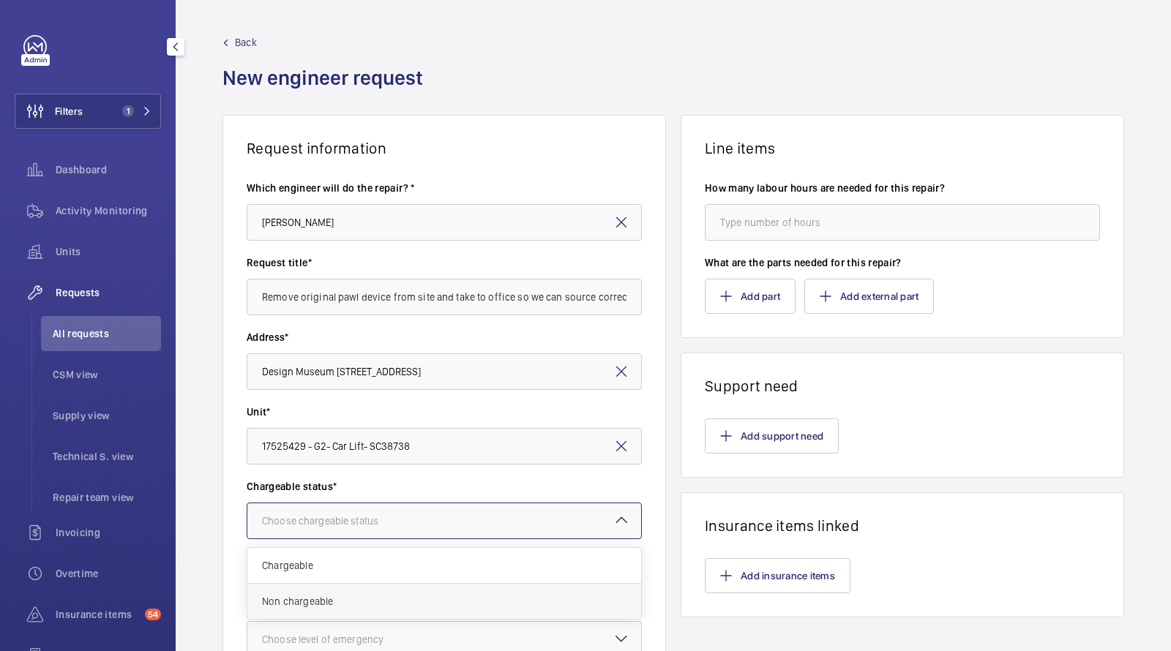
click at [294, 602] on span "Non chargeable" at bounding box center [444, 601] width 365 height 15
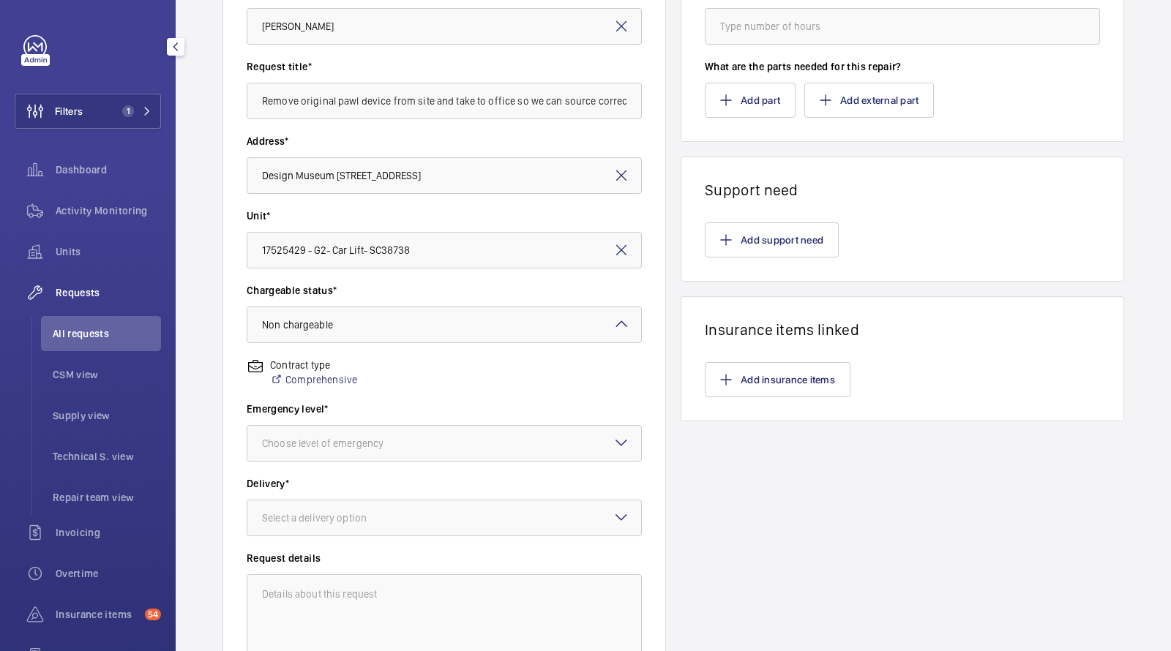
scroll to position [247, 0]
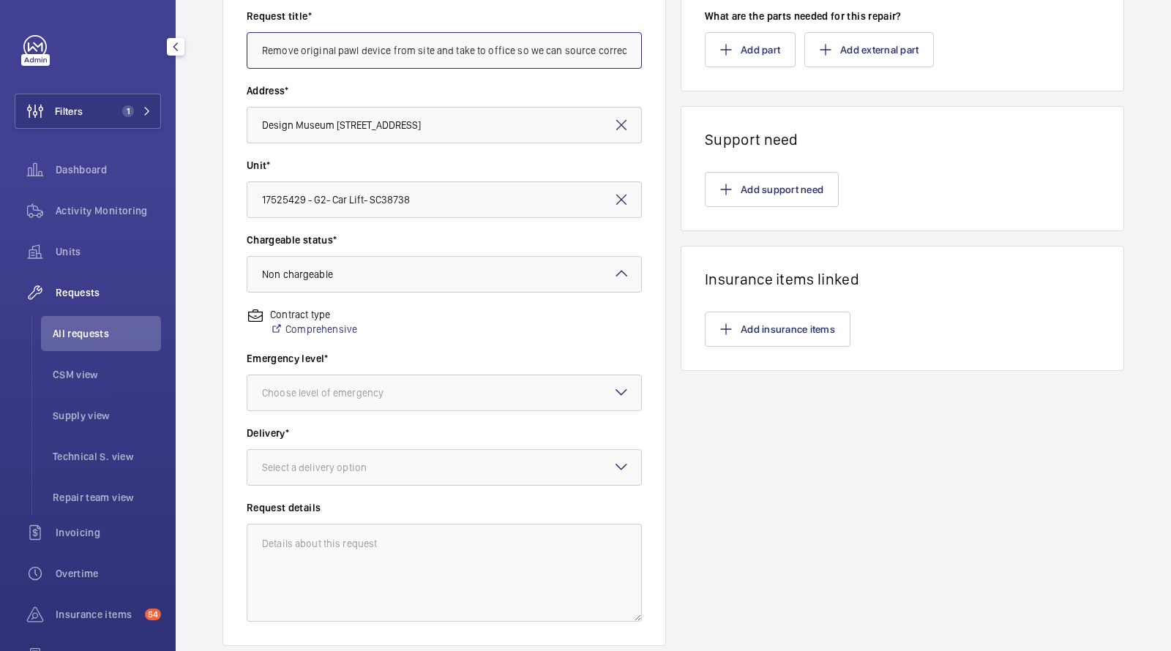
click at [402, 60] on input "Remove original pawl device from site and take to office so we can source corre…" at bounding box center [444, 50] width 395 height 37
click at [402, 59] on input "Remove original pawl device from site and take to office so we can source corre…" at bounding box center [444, 50] width 395 height 37
click at [402, 39] on input "Remove original pawl device from site and take to office so we can source corre…" at bounding box center [444, 50] width 395 height 37
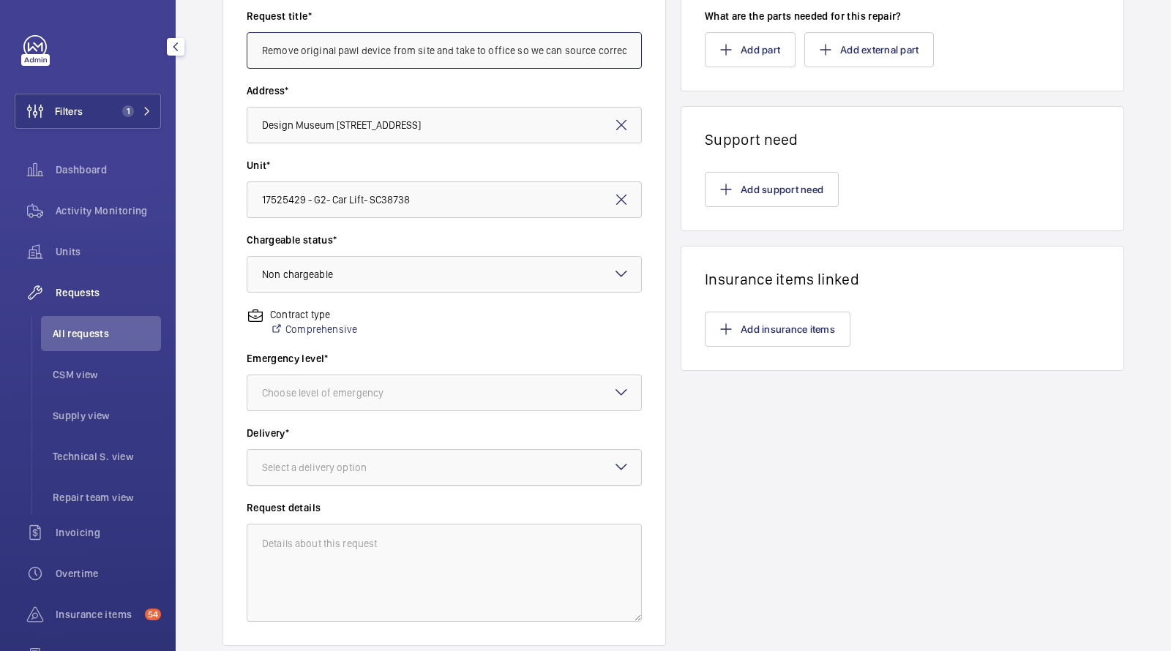
click at [329, 457] on div at bounding box center [444, 467] width 394 height 35
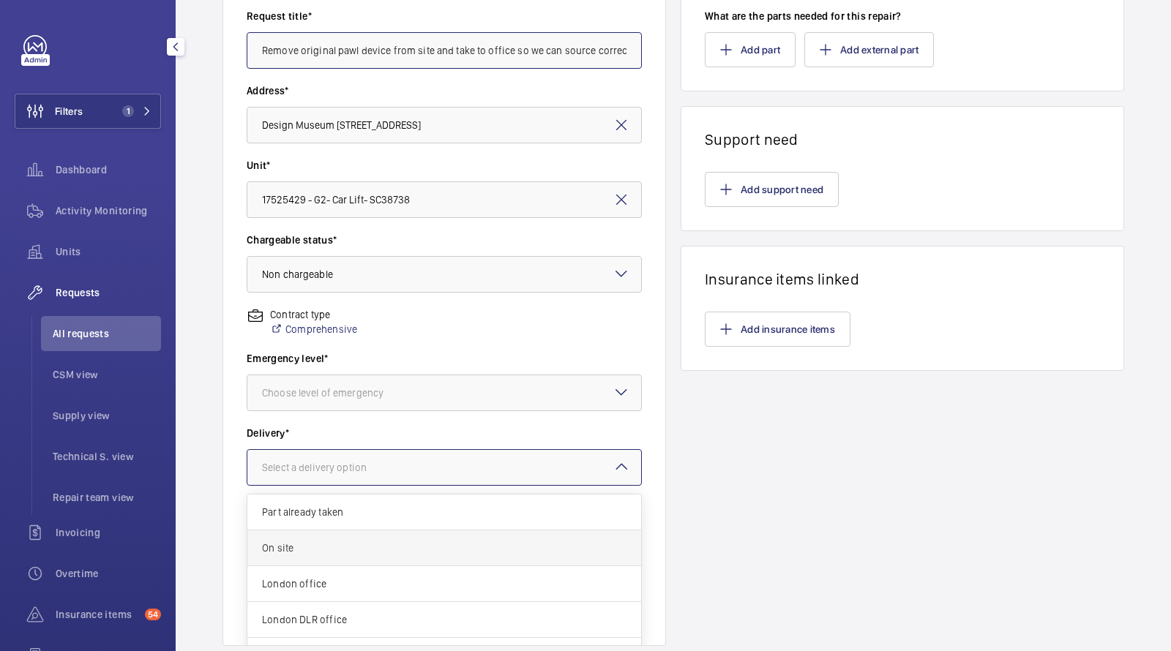
click at [297, 542] on span "On site" at bounding box center [444, 548] width 365 height 15
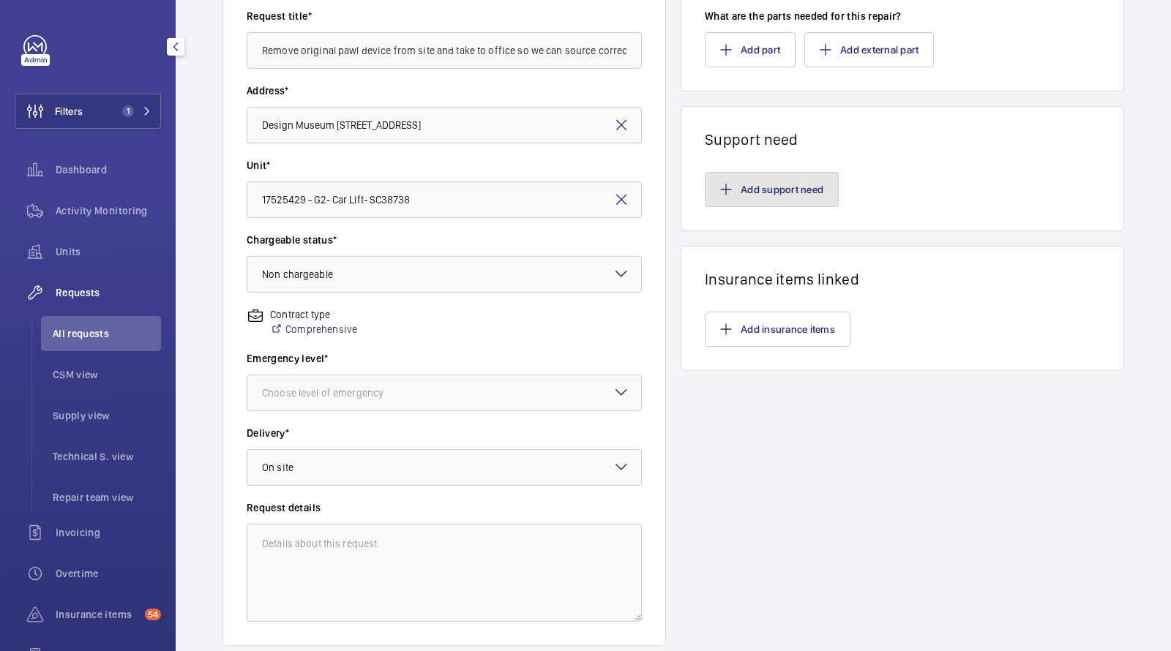
click at [795, 190] on button "Add support need" at bounding box center [772, 189] width 134 height 35
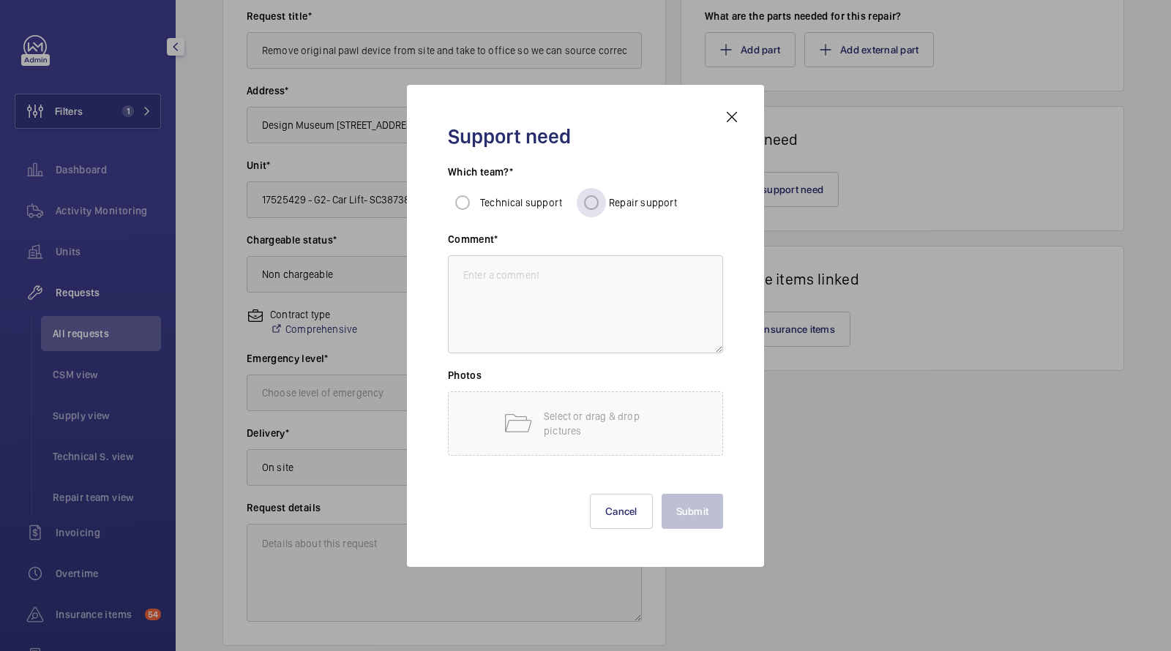
click at [646, 206] on span "Repair support" at bounding box center [643, 203] width 69 height 12
click at [606, 206] on input "Repair support" at bounding box center [591, 202] width 29 height 29
radio input "true"
click at [598, 246] on h3 "Comment*" at bounding box center [585, 243] width 275 height 23
click at [567, 291] on textarea at bounding box center [585, 304] width 275 height 98
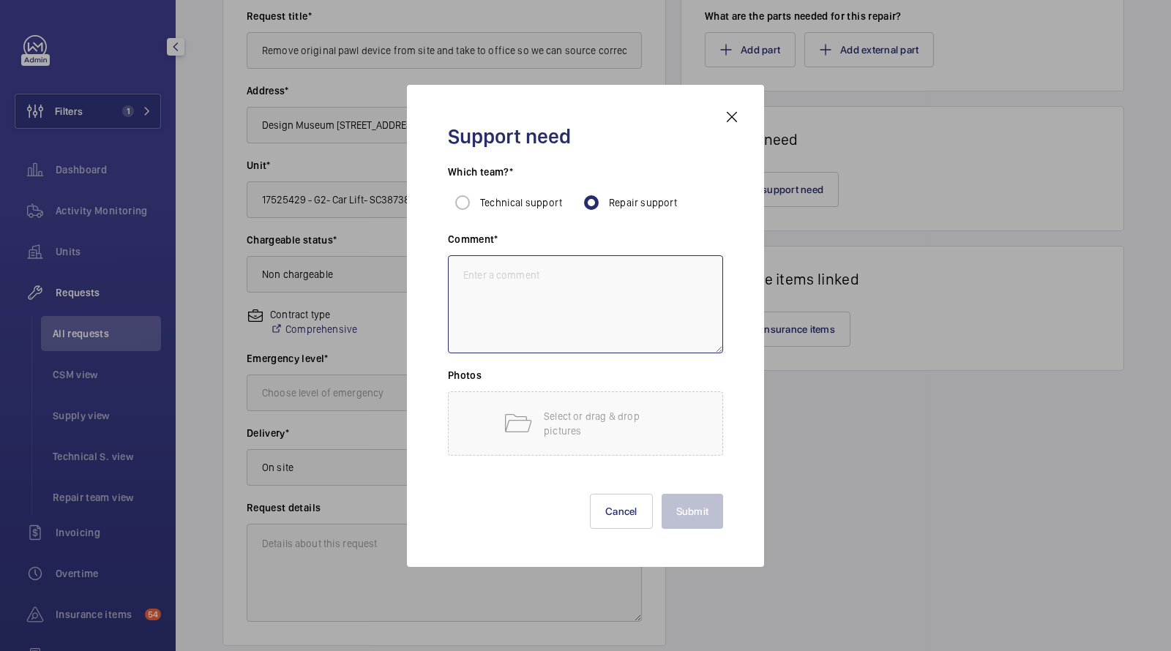
paste textarea "Remove original pawl device from site and take to office so we can source corre…"
type textarea "Remove original pawl device from site and take to office so we can source corre…"
click at [689, 504] on button "Submit" at bounding box center [693, 511] width 62 height 35
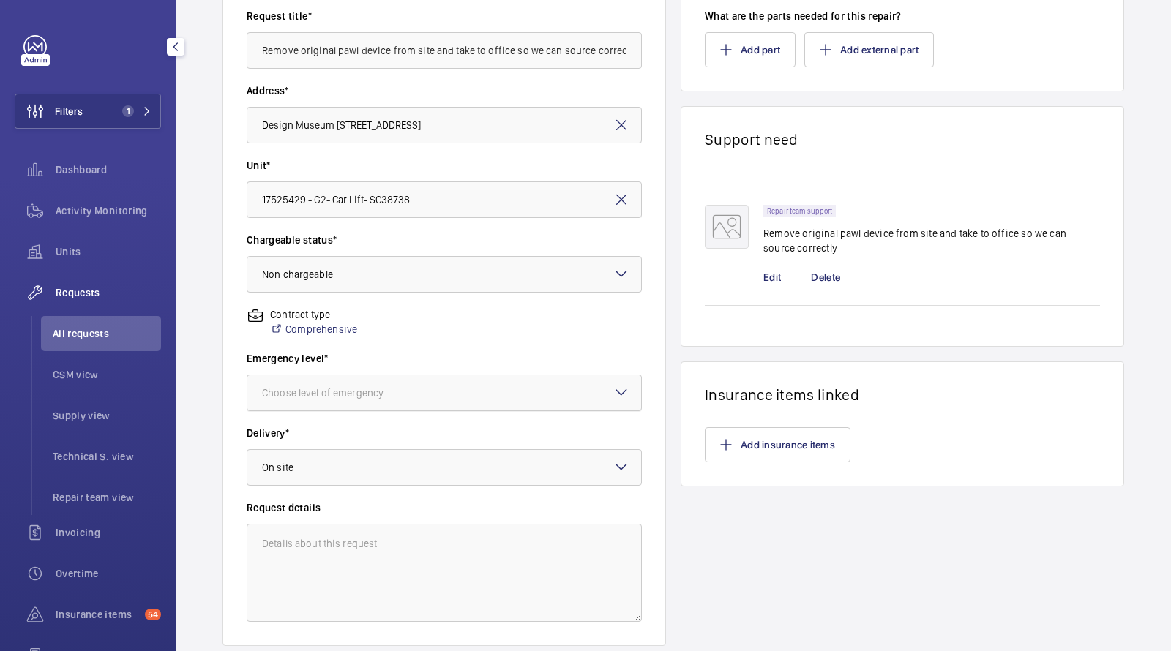
click at [391, 395] on div "Choose level of emergency" at bounding box center [341, 393] width 158 height 15
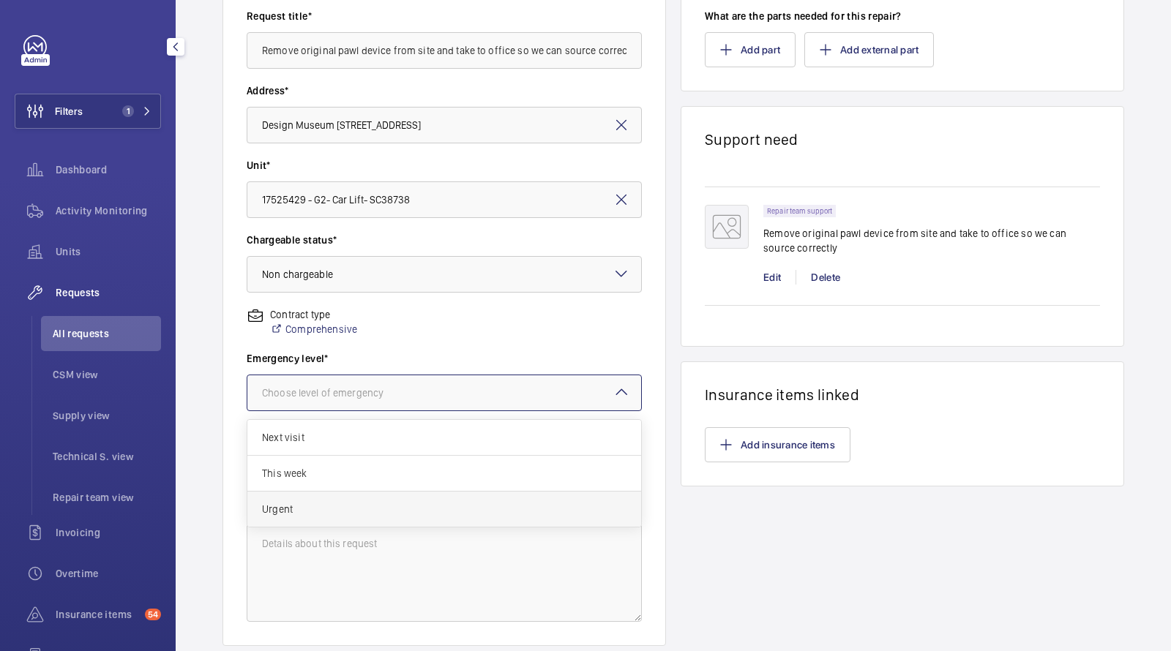
click at [302, 498] on div "Urgent" at bounding box center [444, 509] width 394 height 35
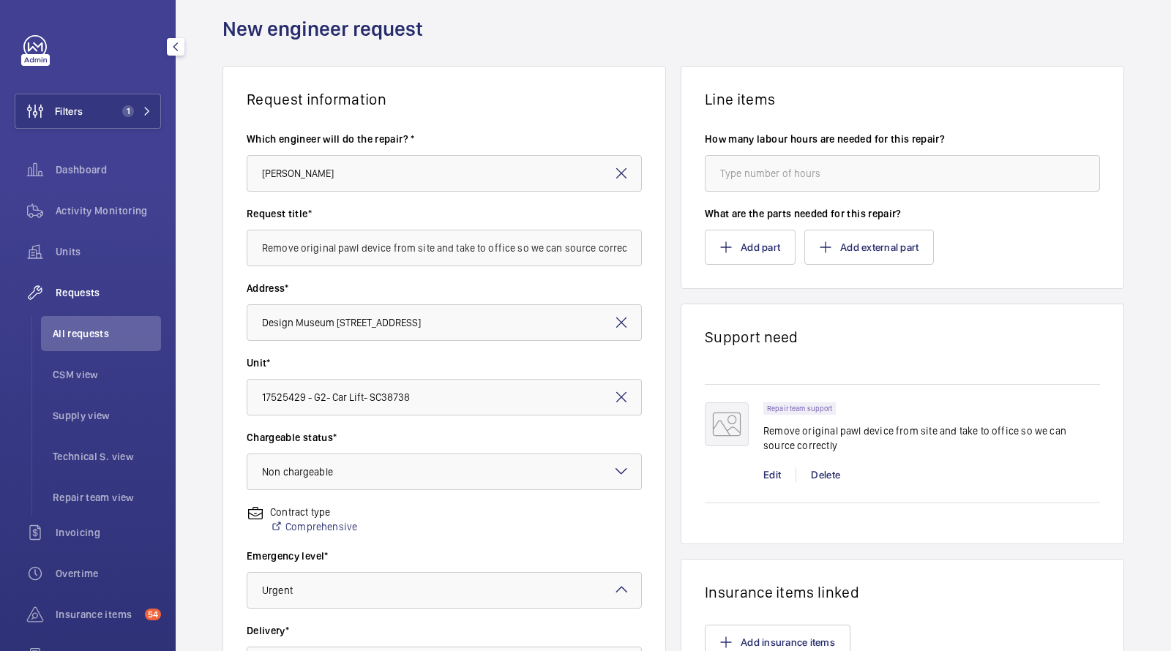
scroll to position [345, 0]
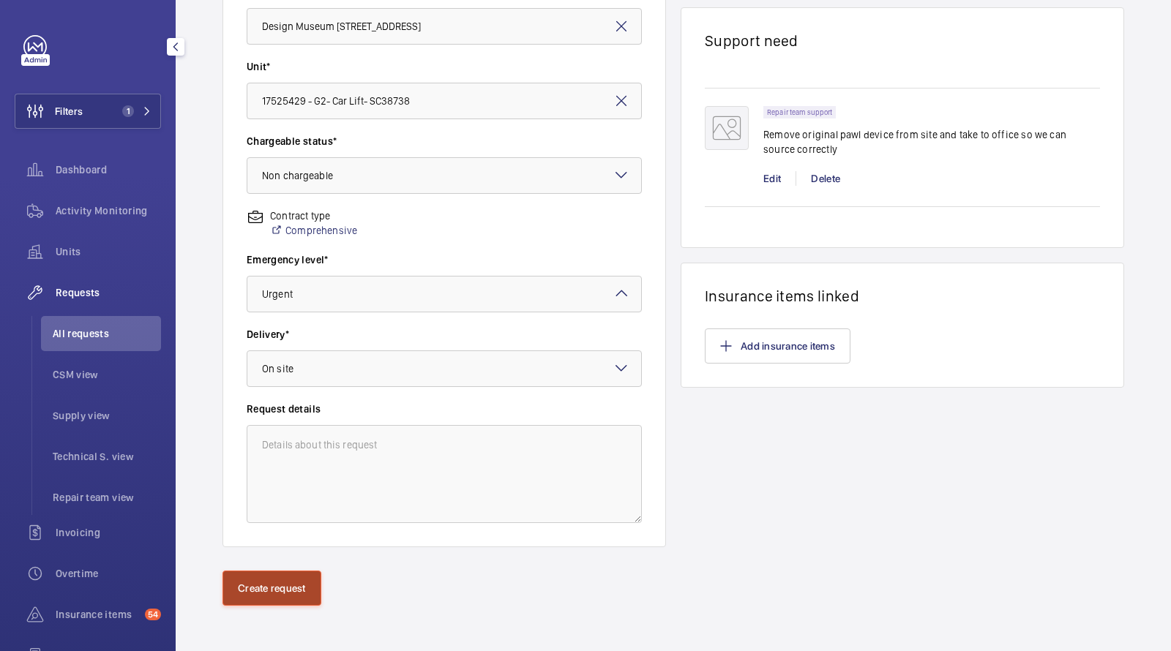
click at [257, 596] on button "Create request" at bounding box center [272, 588] width 99 height 35
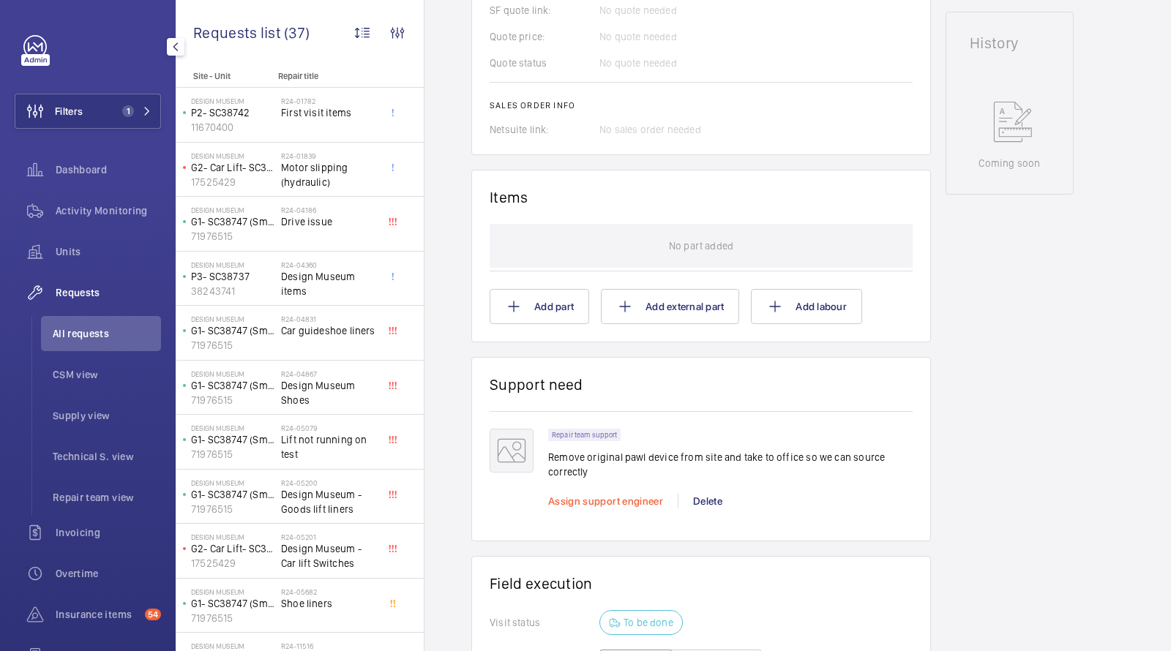
scroll to position [703, 0]
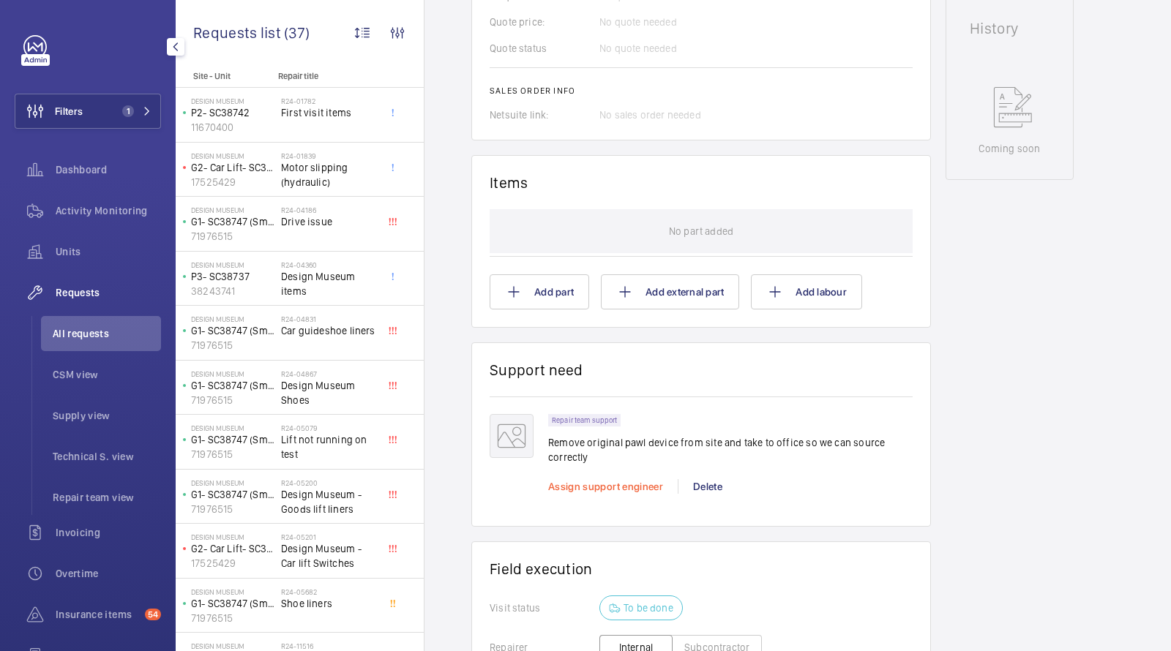
click at [575, 488] on span "Assign support engineer" at bounding box center [605, 487] width 115 height 12
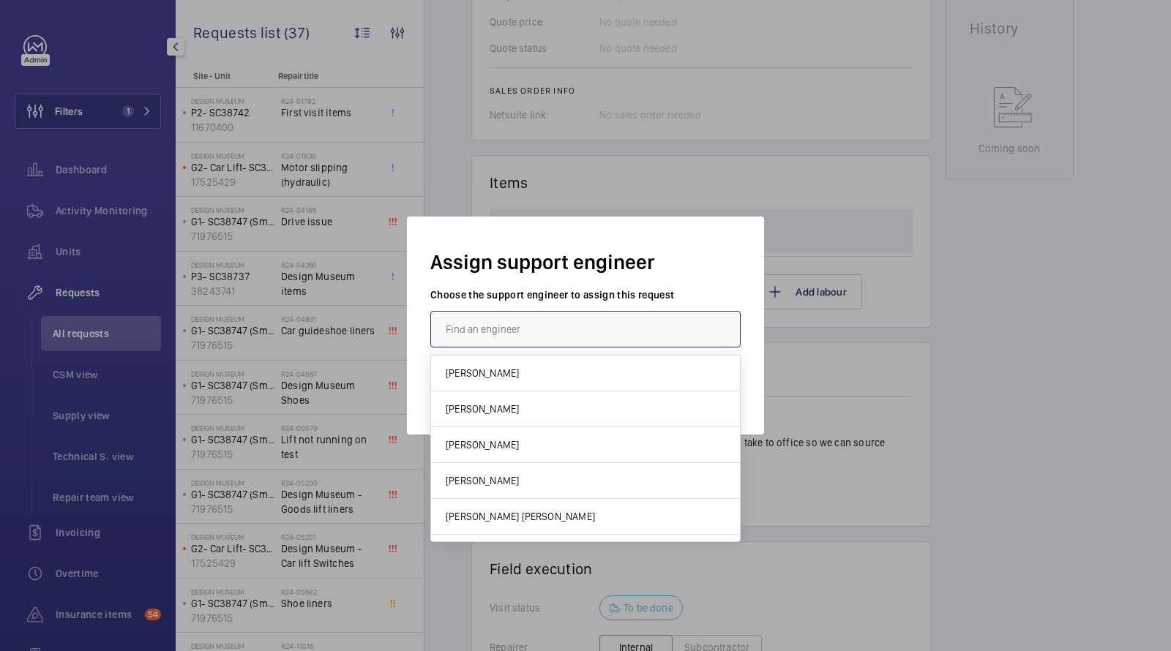
click at [587, 338] on input "text" at bounding box center [585, 329] width 310 height 37
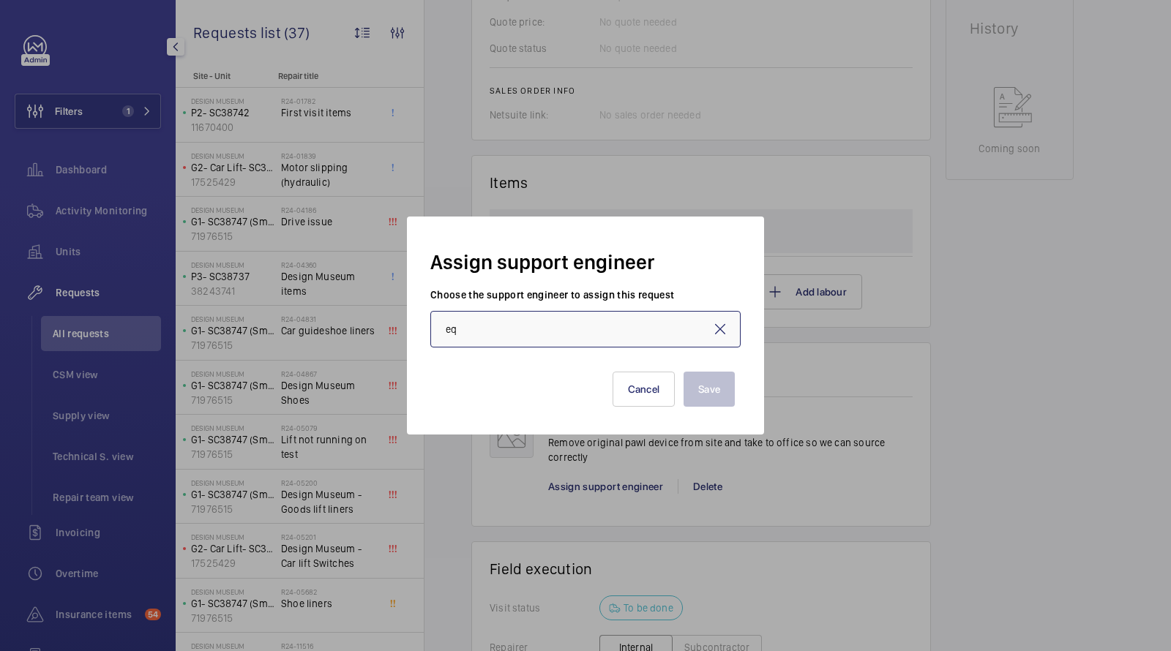
type input "e"
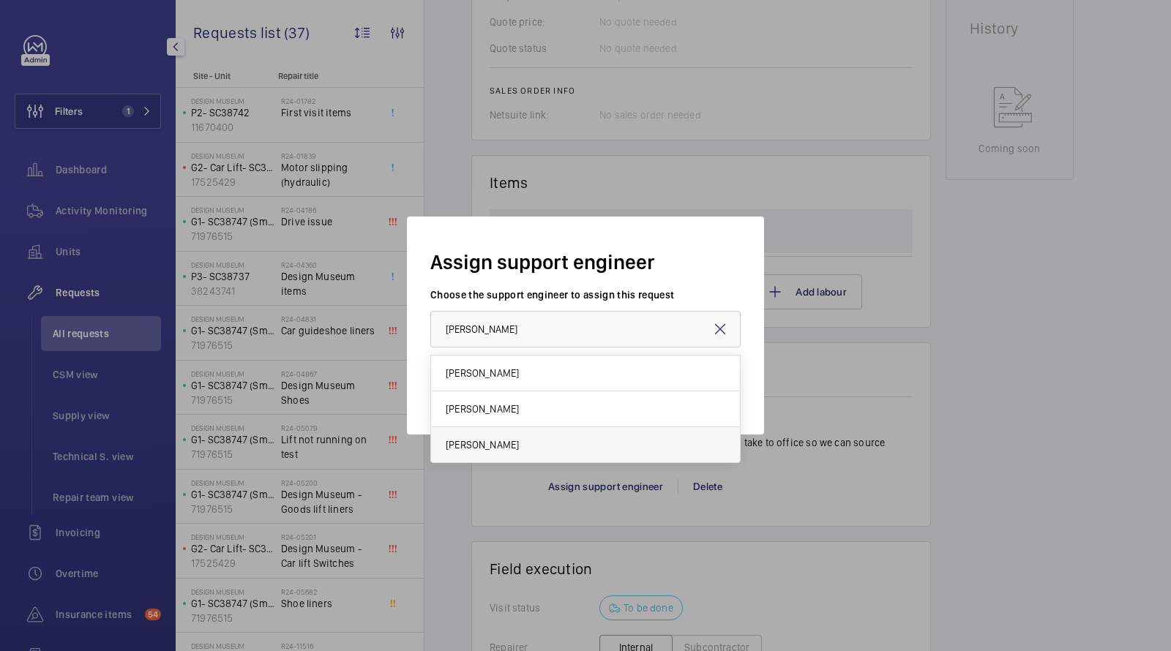
click at [485, 441] on span "[PERSON_NAME]" at bounding box center [482, 445] width 73 height 15
type input "[PERSON_NAME]"
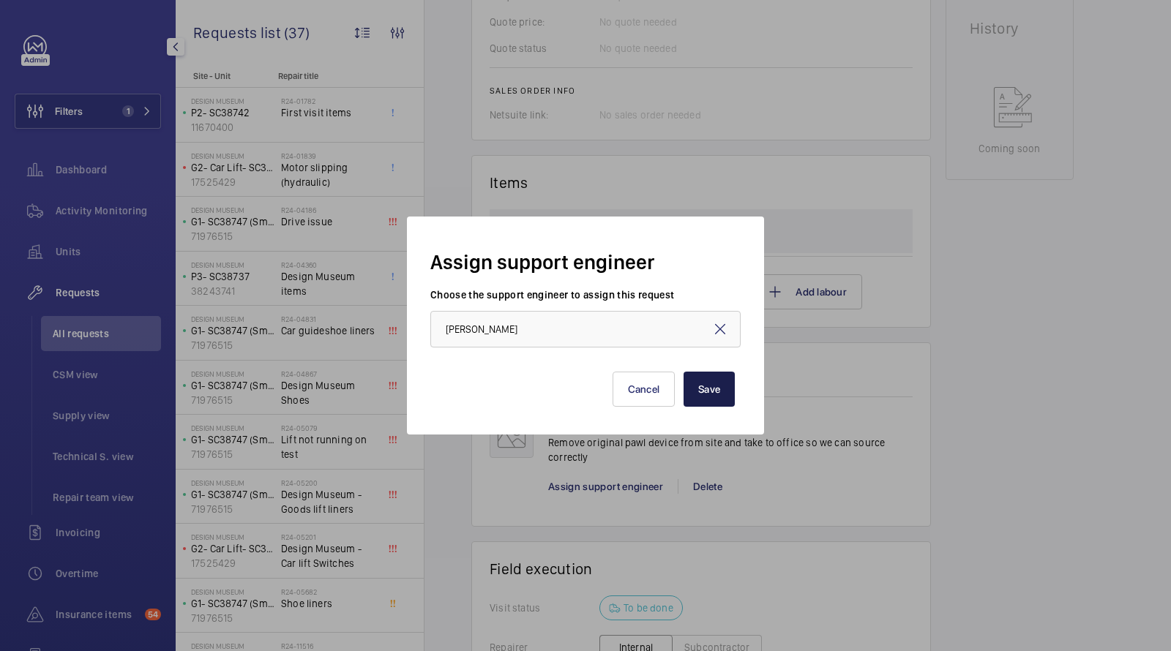
click at [715, 384] on button "Save" at bounding box center [709, 389] width 51 height 35
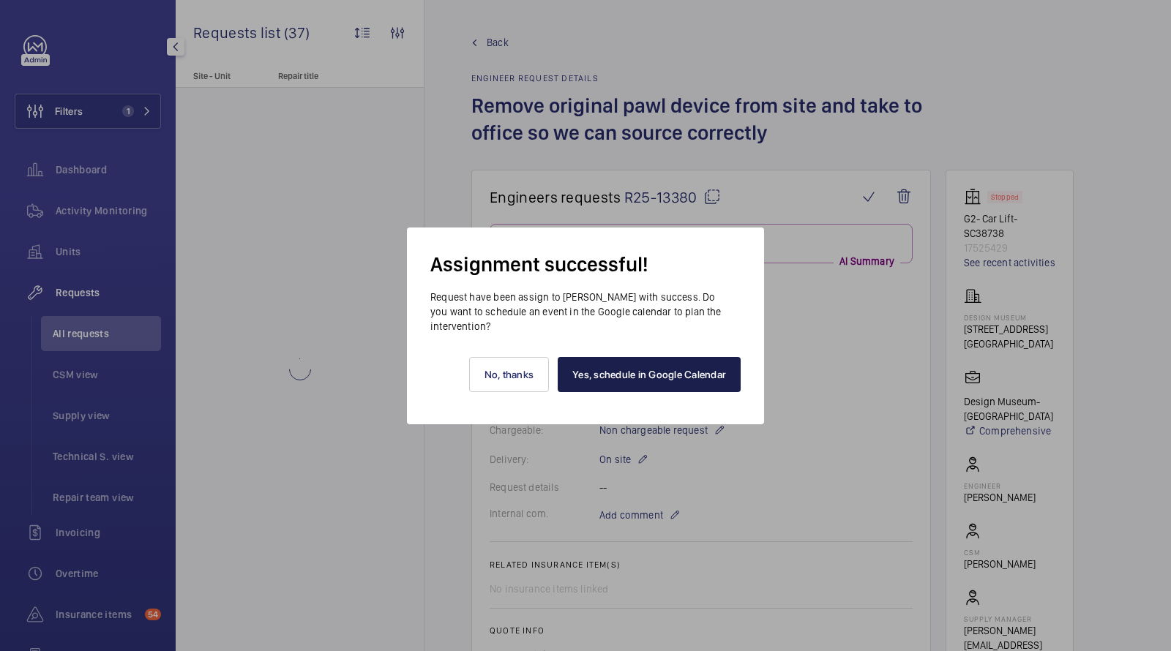
click at [684, 370] on link "Yes, schedule in Google Calendar" at bounding box center [649, 374] width 183 height 35
